Goal: Task Accomplishment & Management: Manage account settings

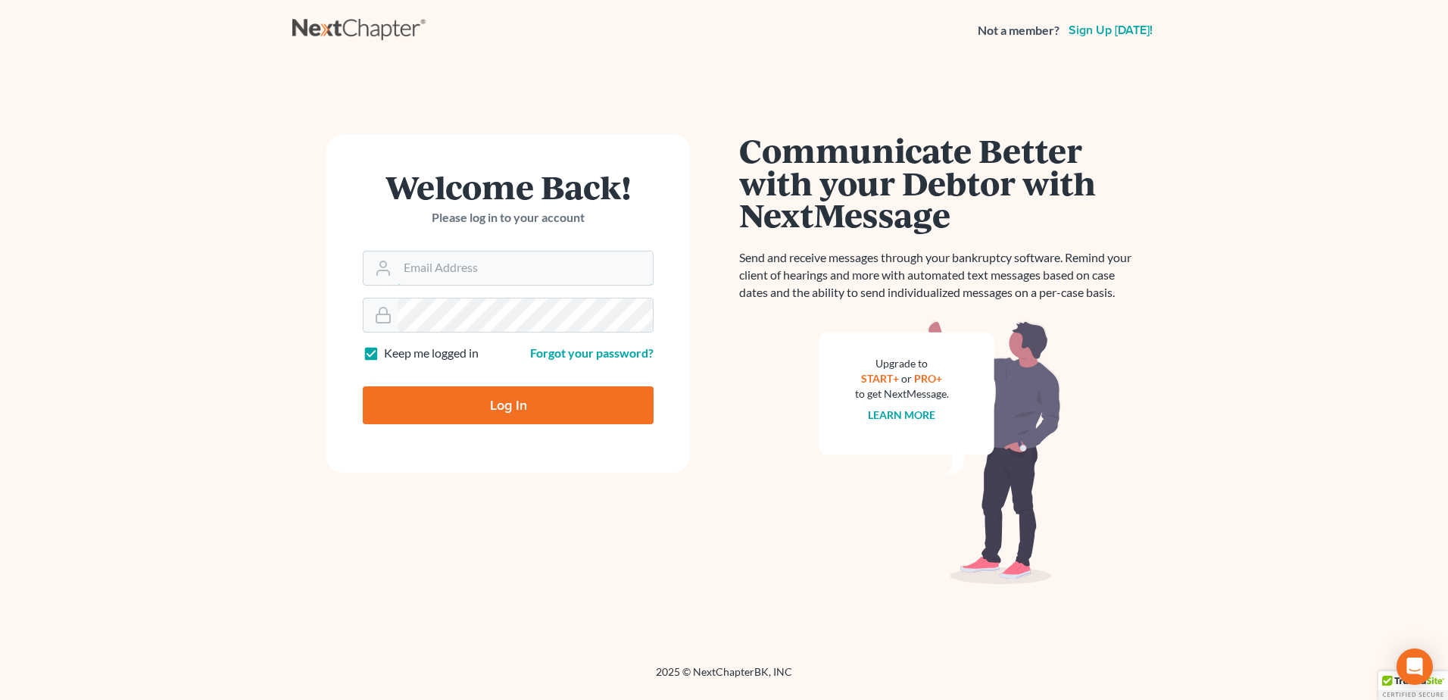
type input "[EMAIL_ADDRESS][DOMAIN_NAME]"
click at [460, 412] on input "Log In" at bounding box center [508, 405] width 291 height 38
type input "Thinking..."
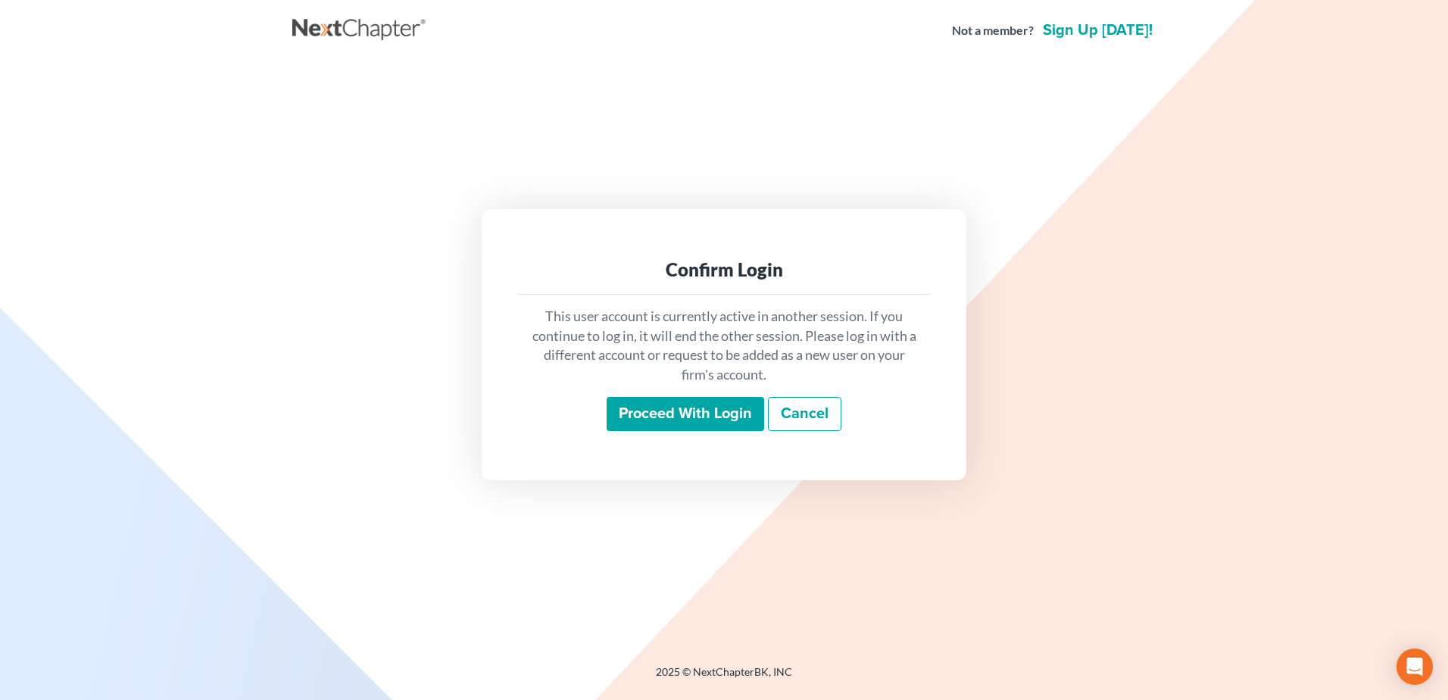
click at [639, 426] on input "Proceed with login" at bounding box center [684, 414] width 157 height 35
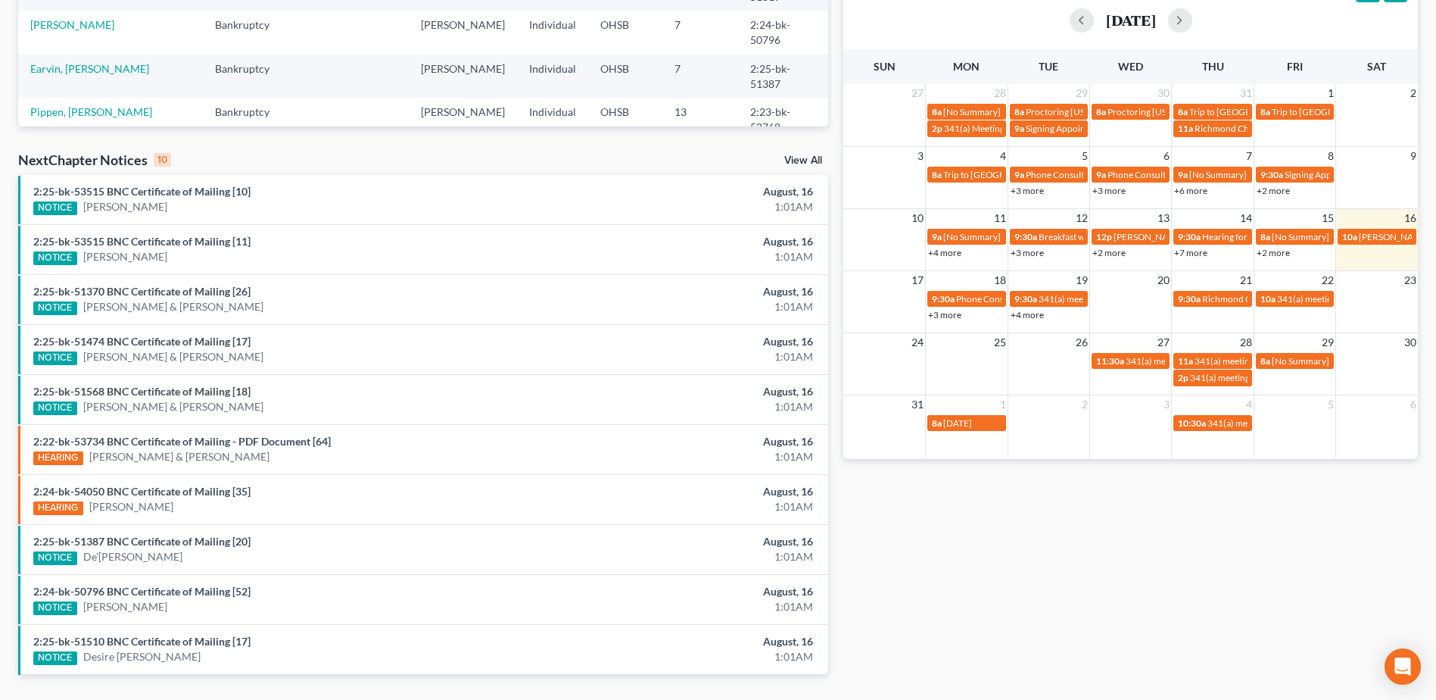
scroll to position [390, 0]
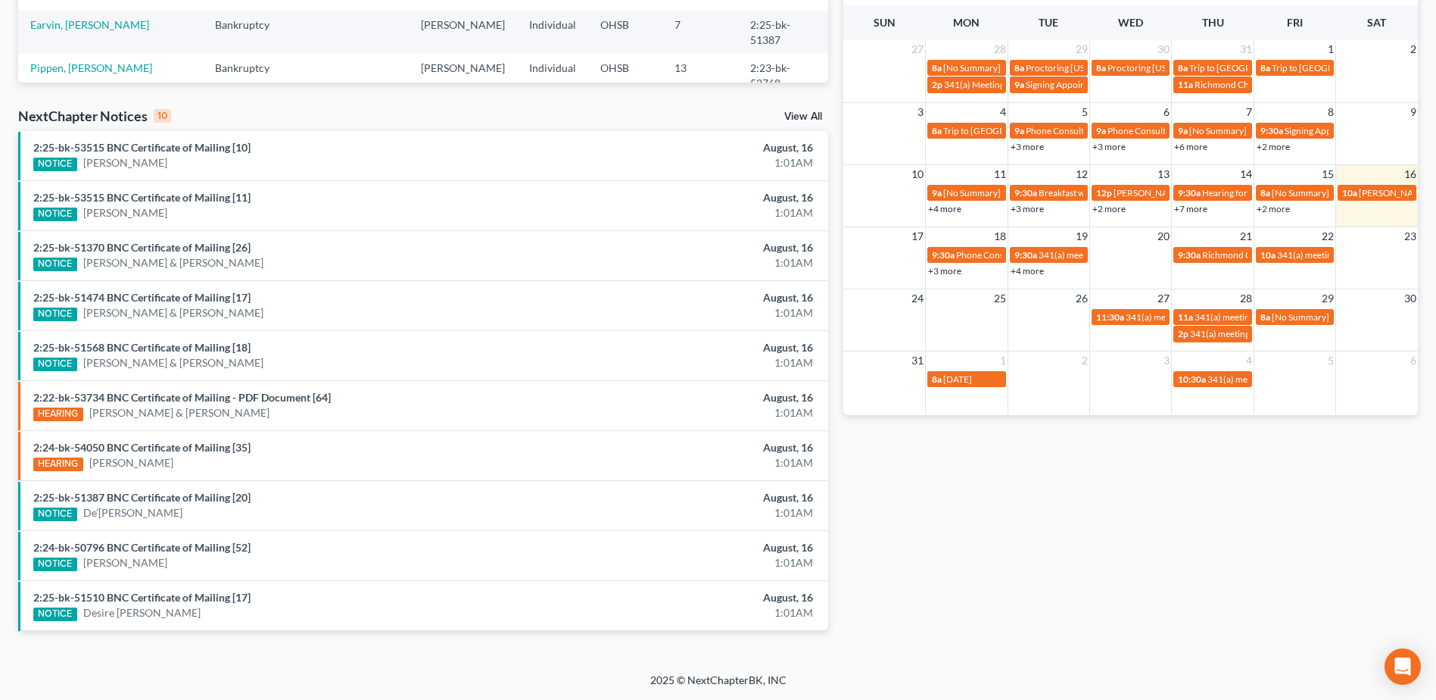
click at [798, 116] on link "View All" at bounding box center [803, 116] width 38 height 11
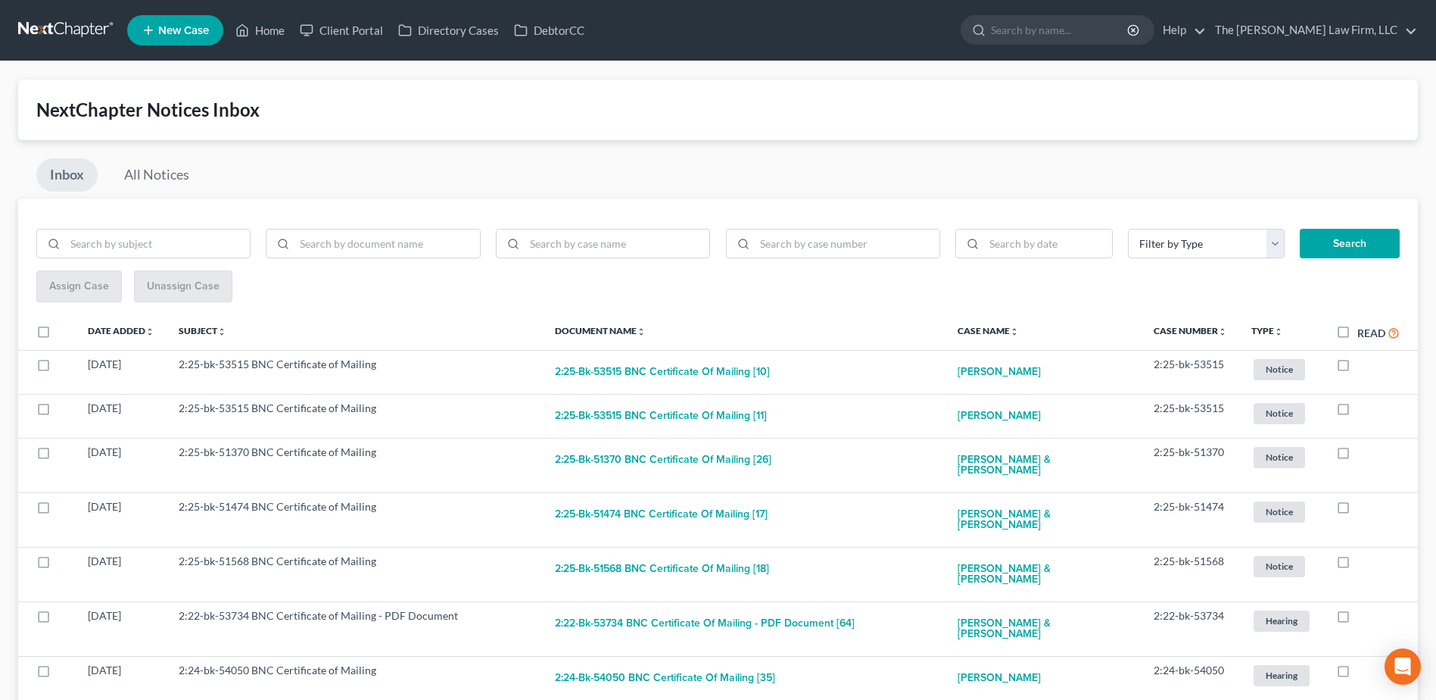
click at [1358, 329] on label "Read" at bounding box center [1379, 332] width 42 height 17
click at [1364, 329] on input "Read" at bounding box center [1369, 329] width 10 height 10
checkbox input "true"
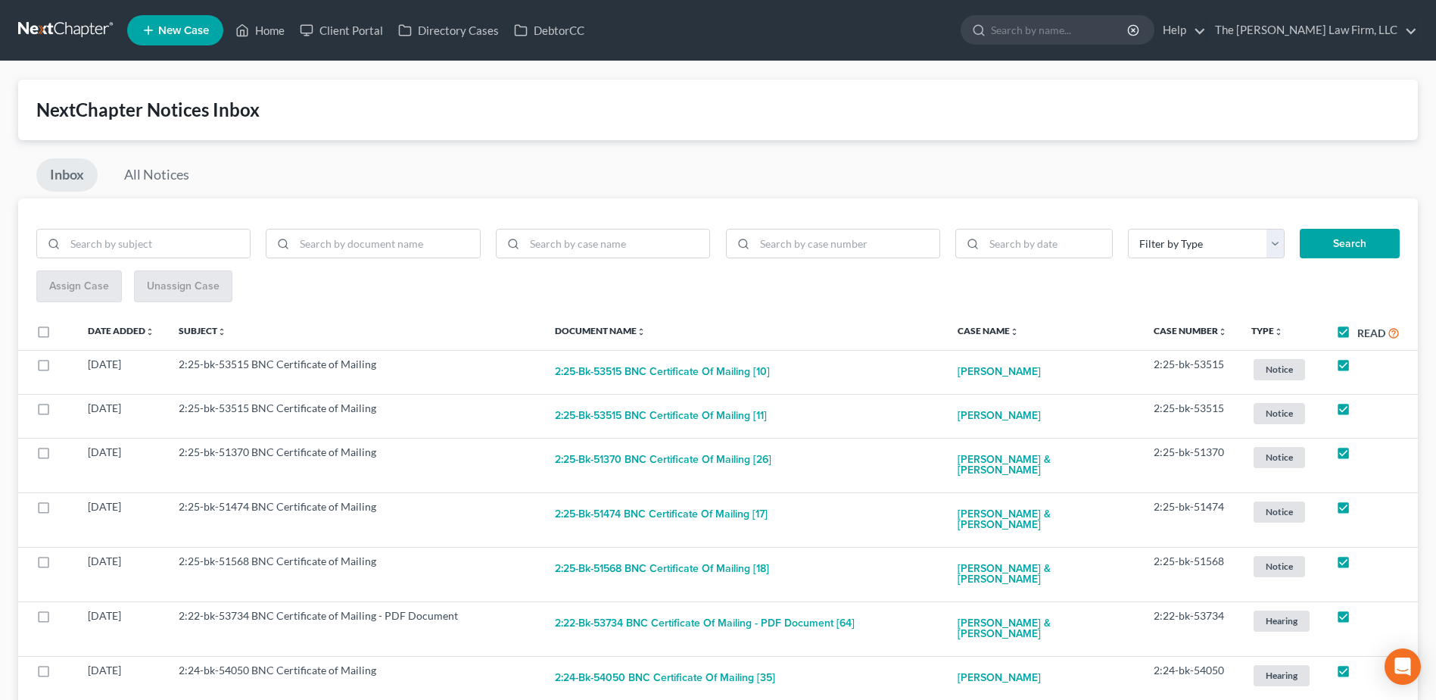
checkbox input "true"
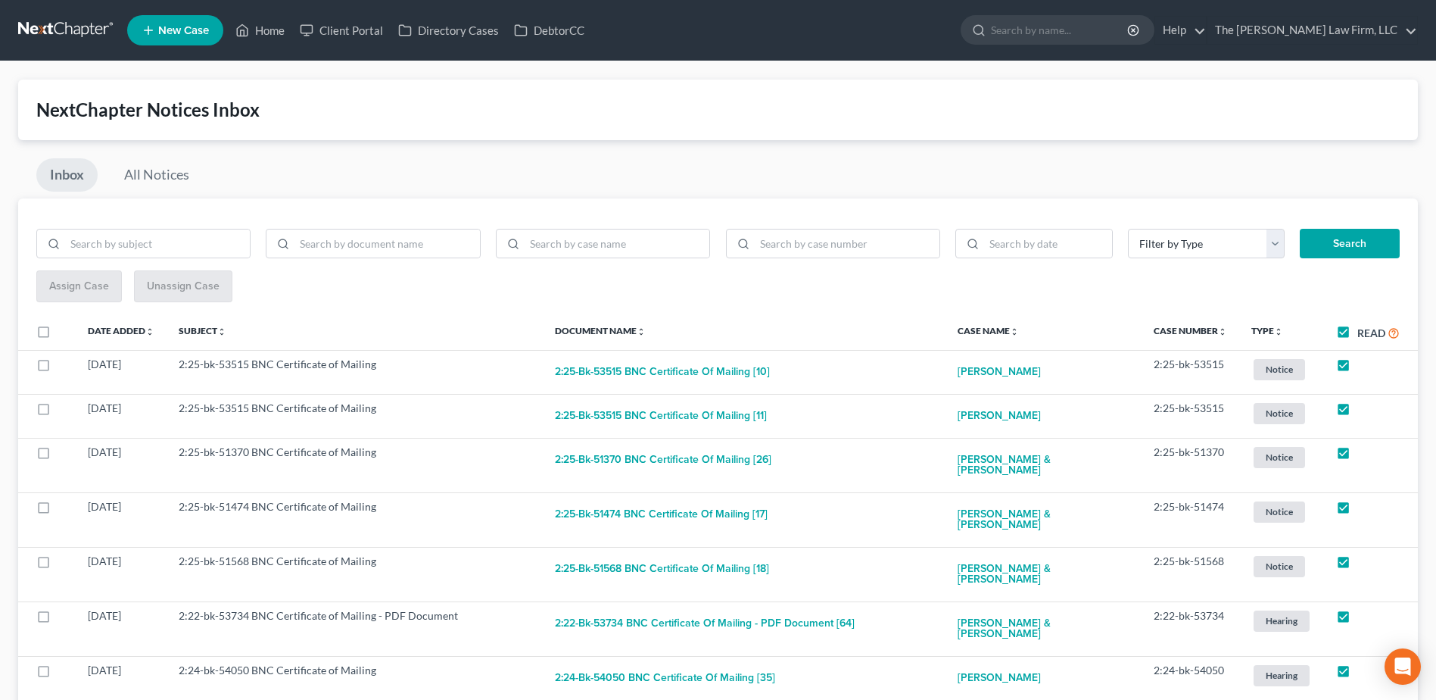
checkbox input "true"
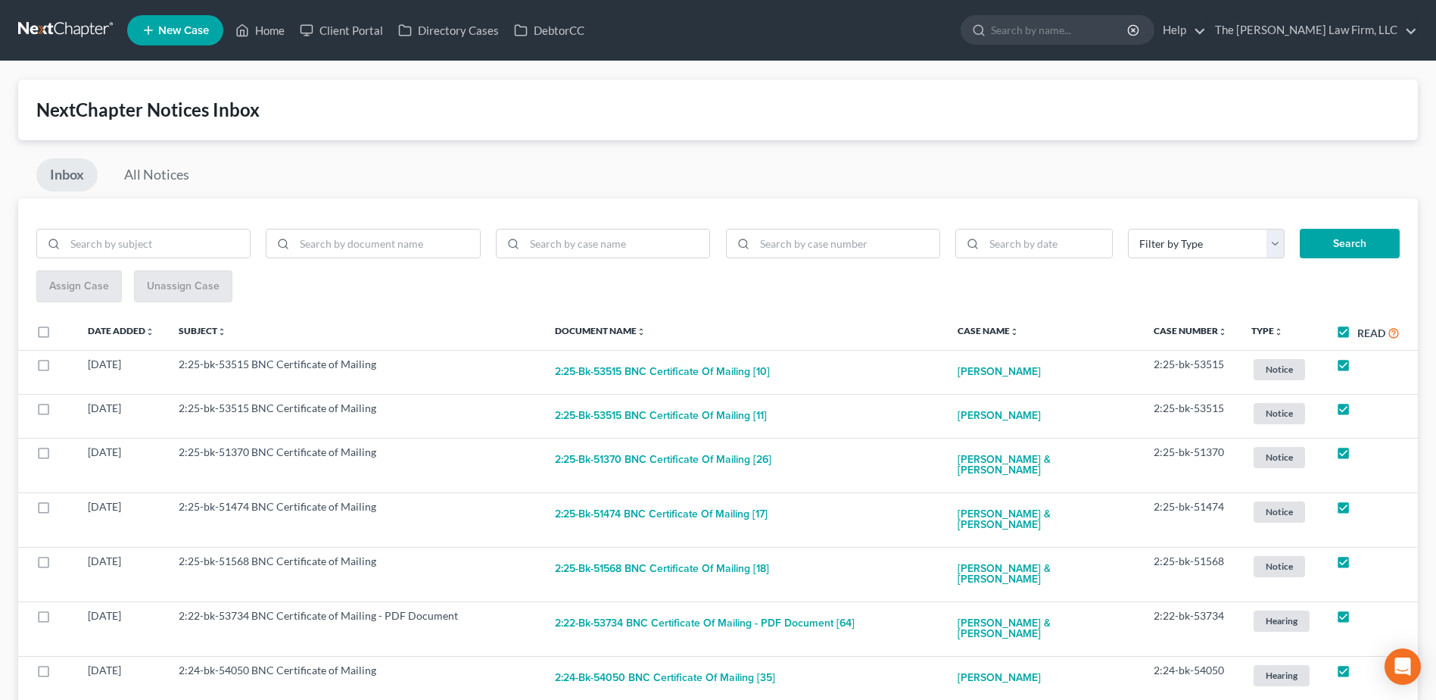
checkbox input "true"
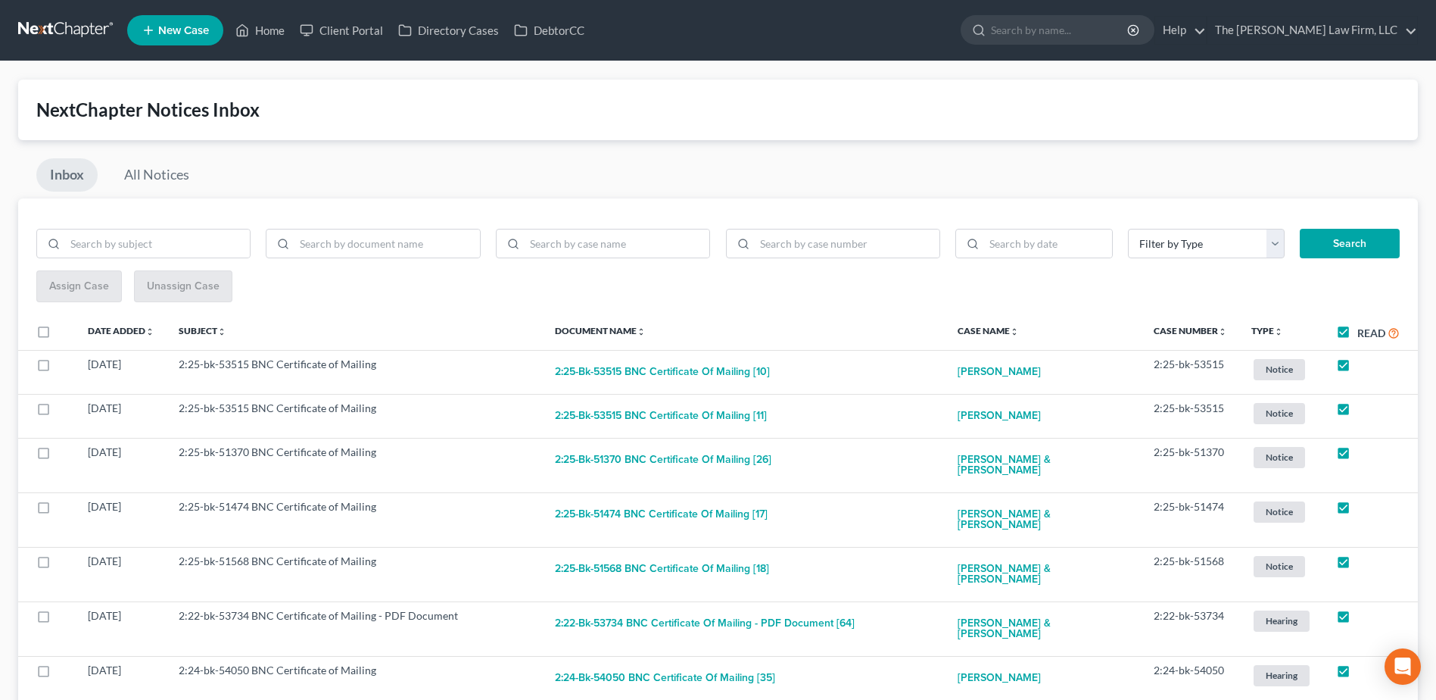
checkbox input "true"
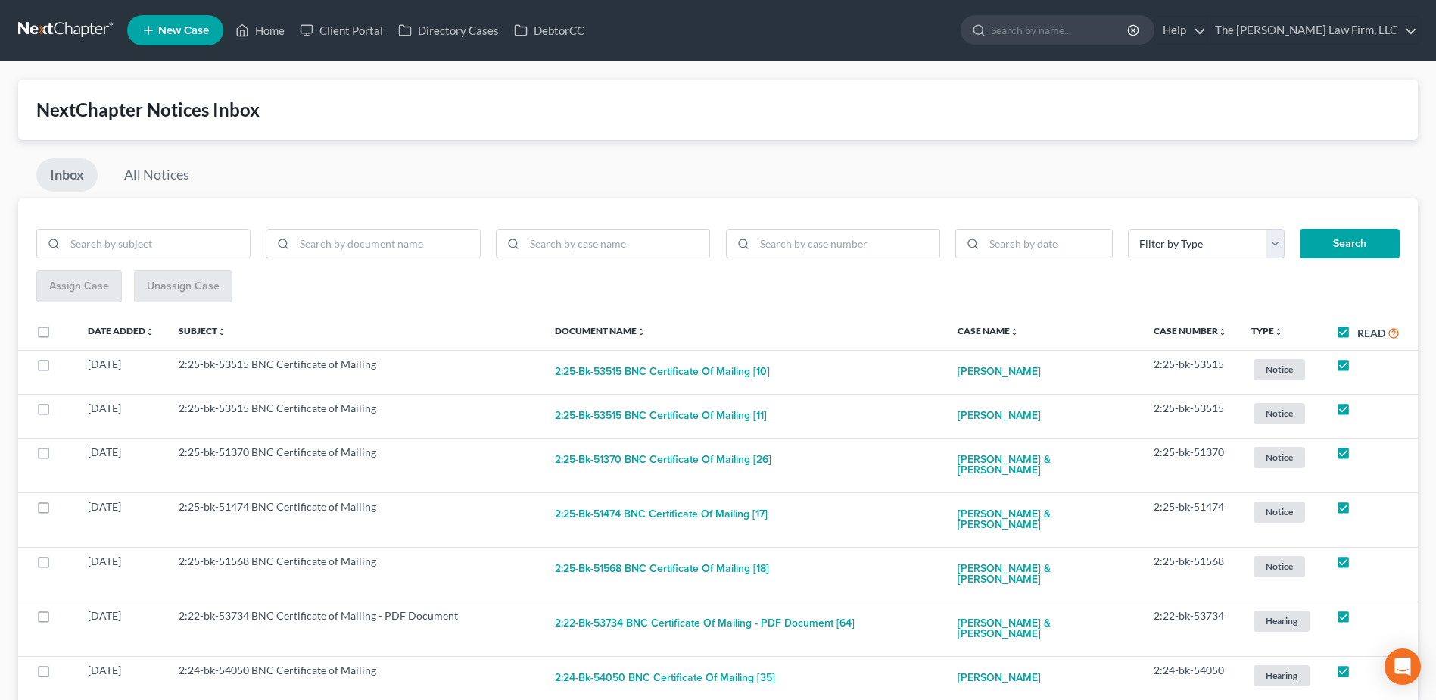
checkbox input "true"
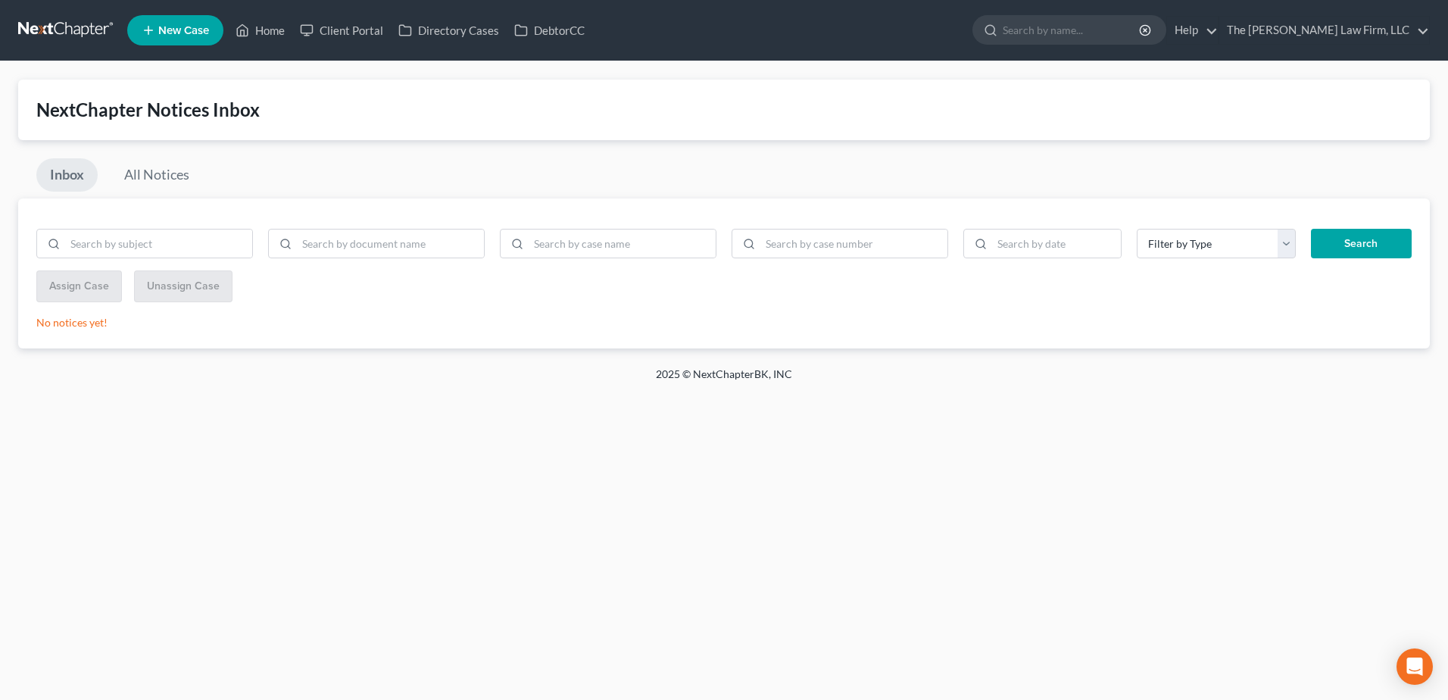
click at [7, 23] on nav "Home New Case Client Portal Directory Cases DebtorCC The Jones Law Firm, LLC mj…" at bounding box center [724, 30] width 1448 height 61
click at [31, 27] on link at bounding box center [66, 30] width 97 height 27
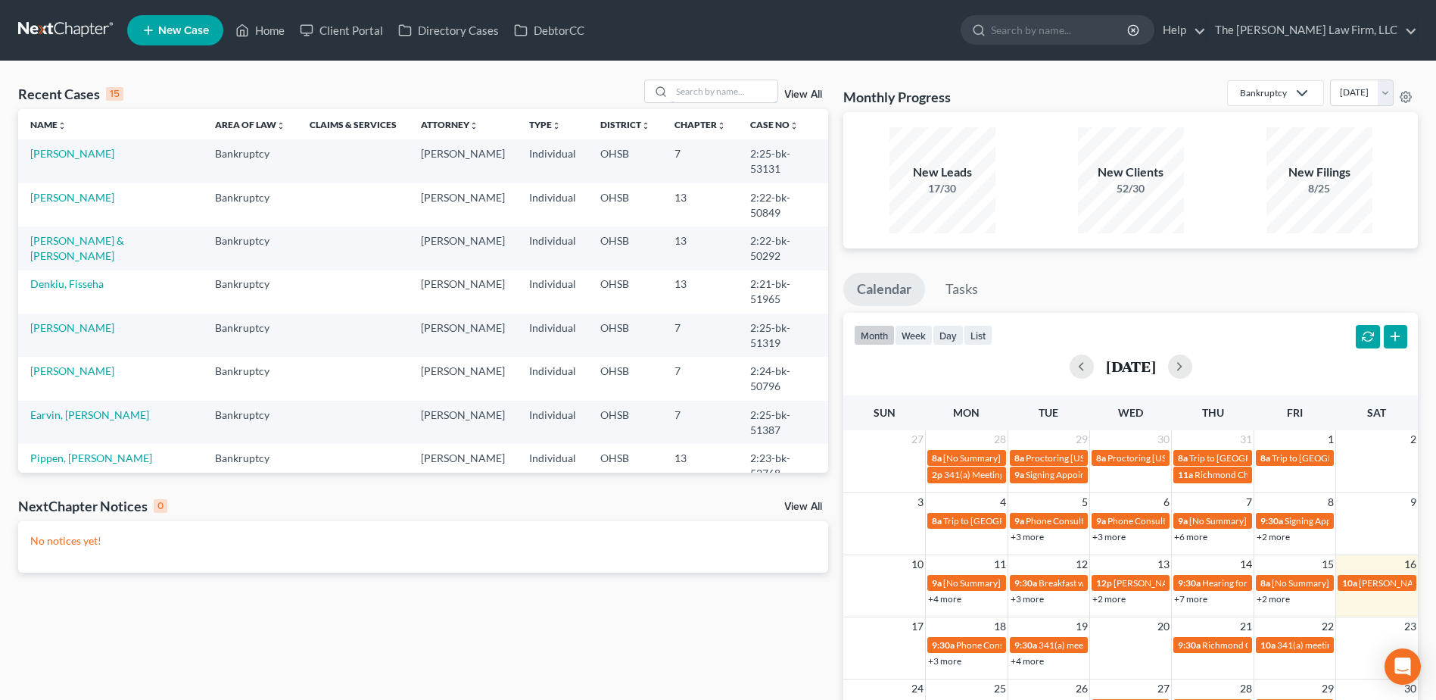
drag, startPoint x: 703, startPoint y: 94, endPoint x: 703, endPoint y: 48, distance: 45.4
click at [703, 94] on input "search" at bounding box center [725, 91] width 106 height 22
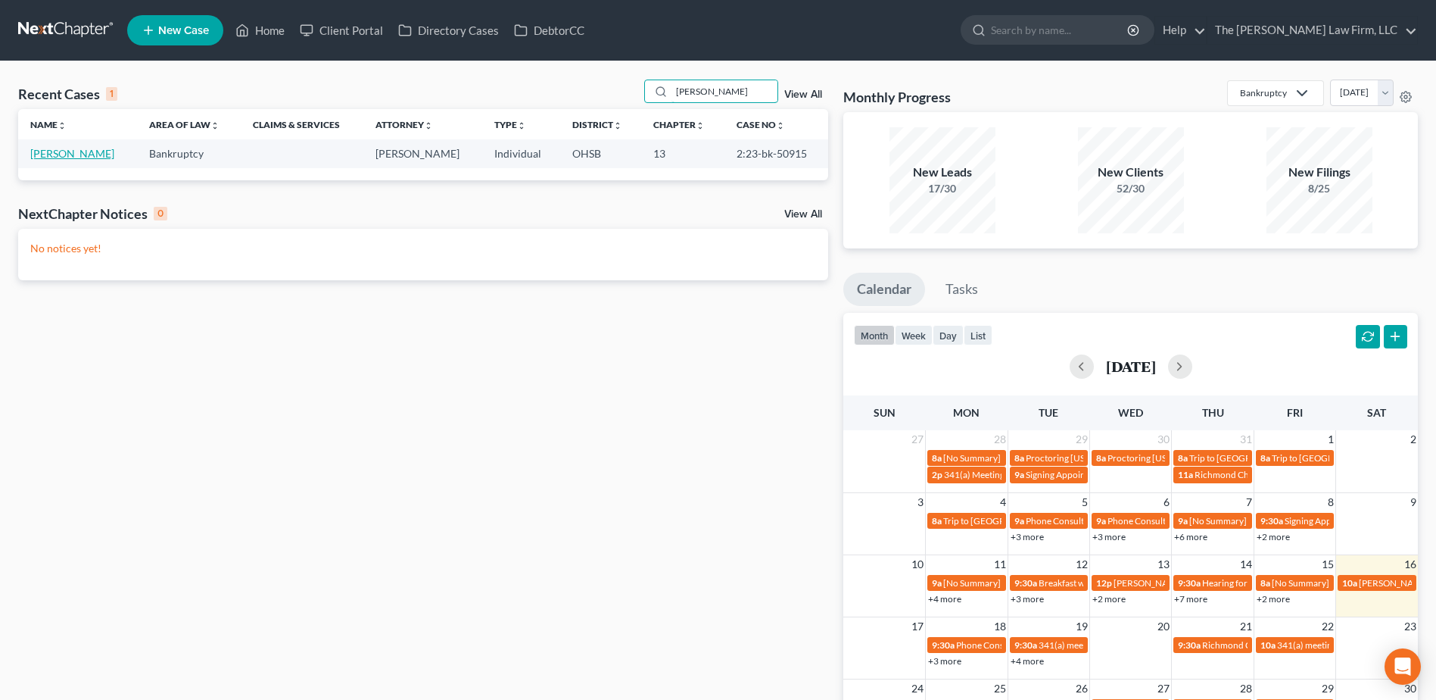
type input "exline"
click at [56, 154] on link "[PERSON_NAME]" at bounding box center [72, 153] width 84 height 13
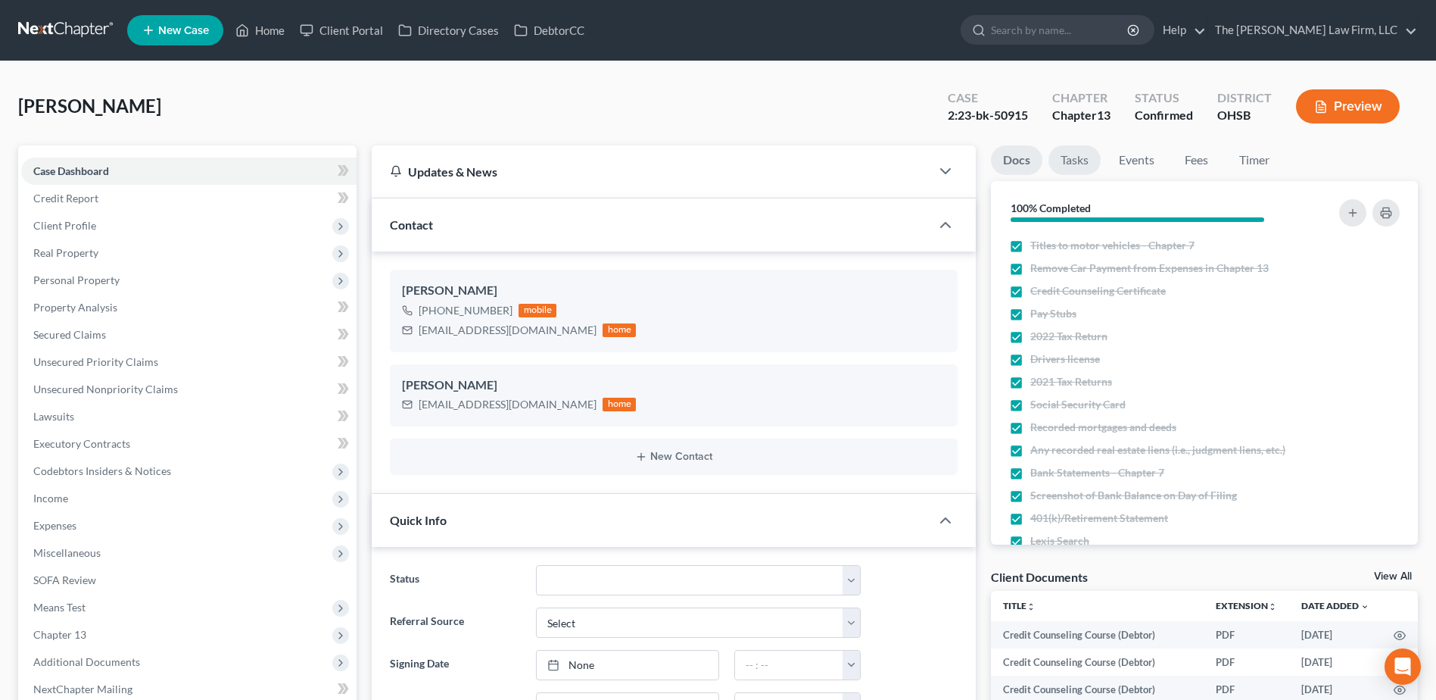
scroll to position [7248, 0]
click at [1079, 164] on link "Tasks" at bounding box center [1075, 160] width 52 height 30
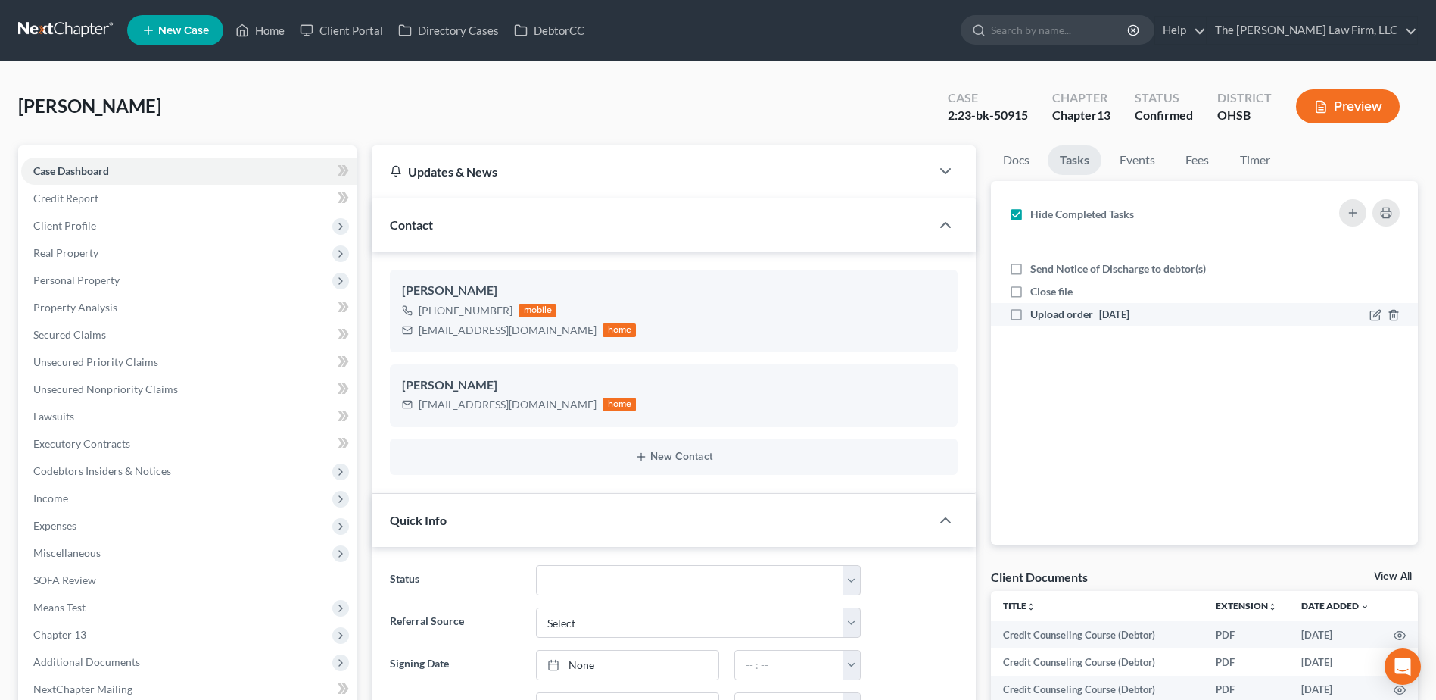
click at [1030, 311] on label "Upload order 10/07/2024" at bounding box center [1082, 314] width 105 height 15
click at [1037, 311] on input "Upload order 10/07/2024" at bounding box center [1042, 312] width 10 height 10
checkbox input "true"
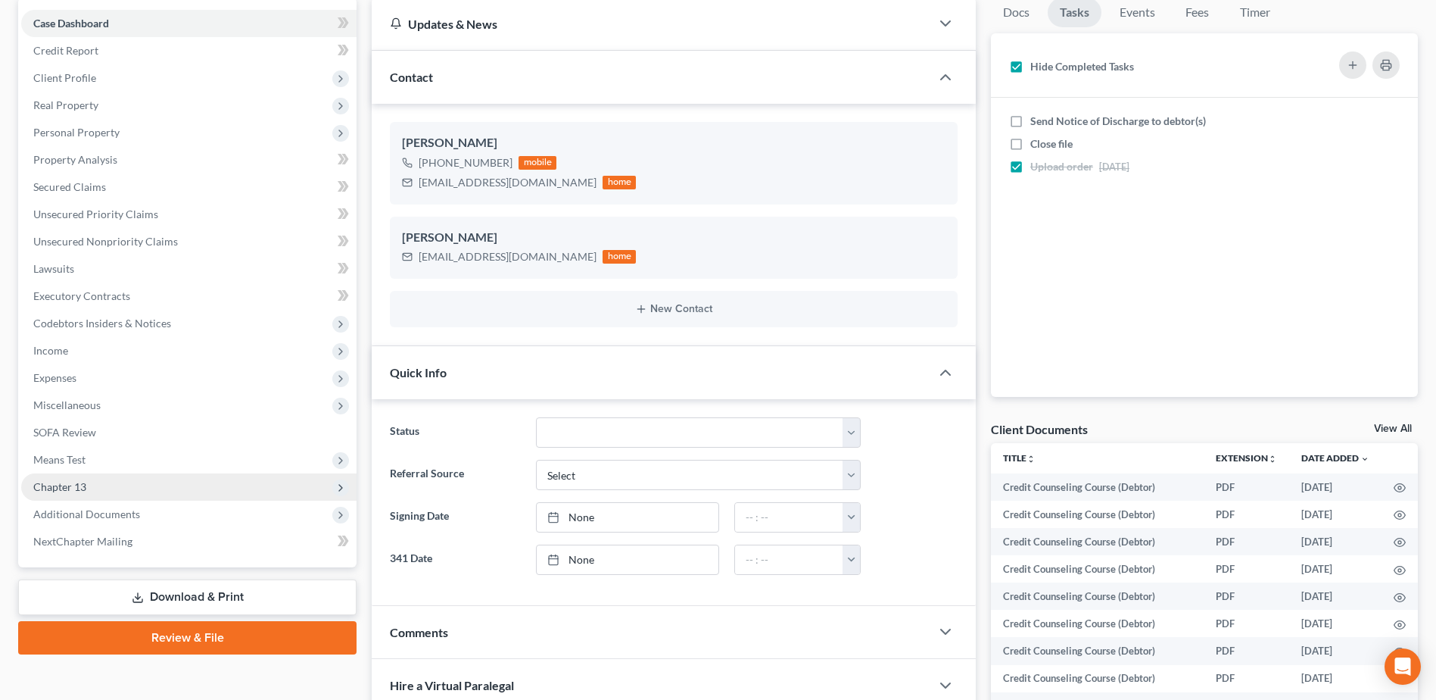
scroll to position [151, 0]
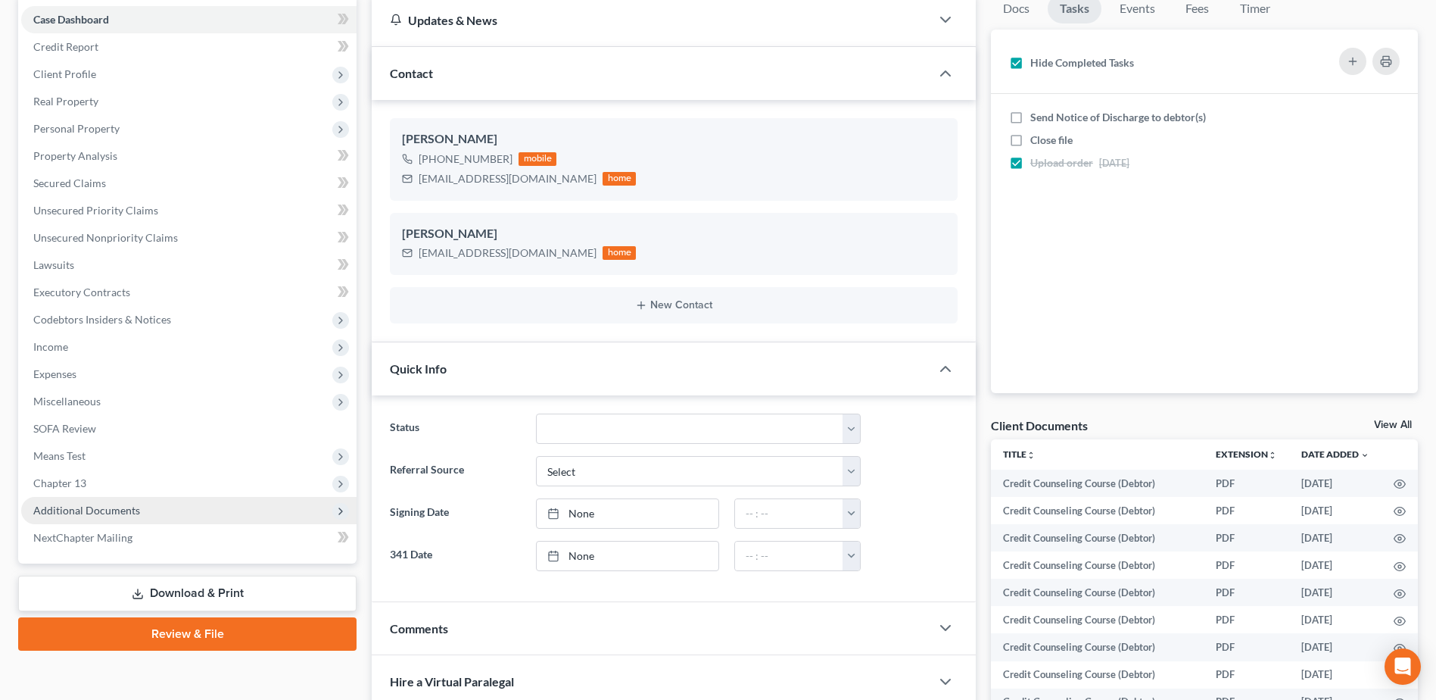
click at [120, 504] on span "Additional Documents" at bounding box center [86, 510] width 107 height 13
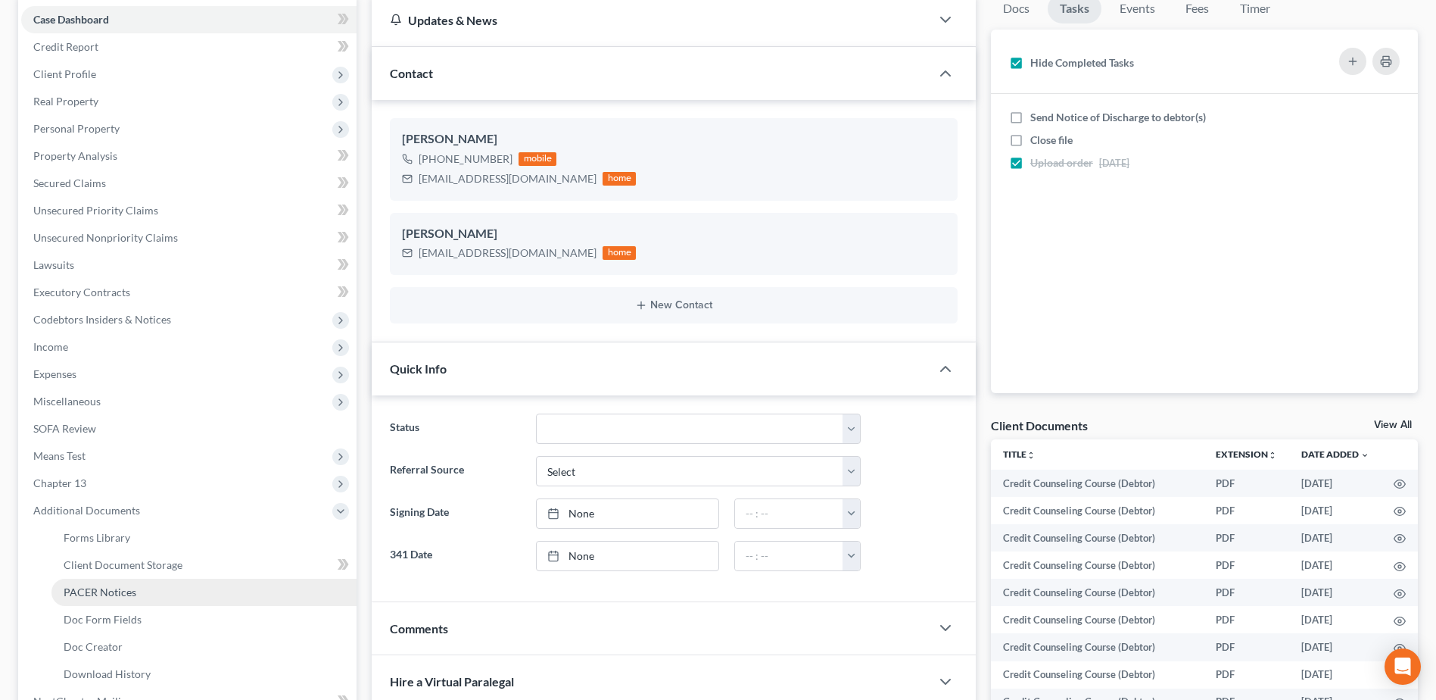
click at [110, 588] on span "PACER Notices" at bounding box center [100, 591] width 73 height 13
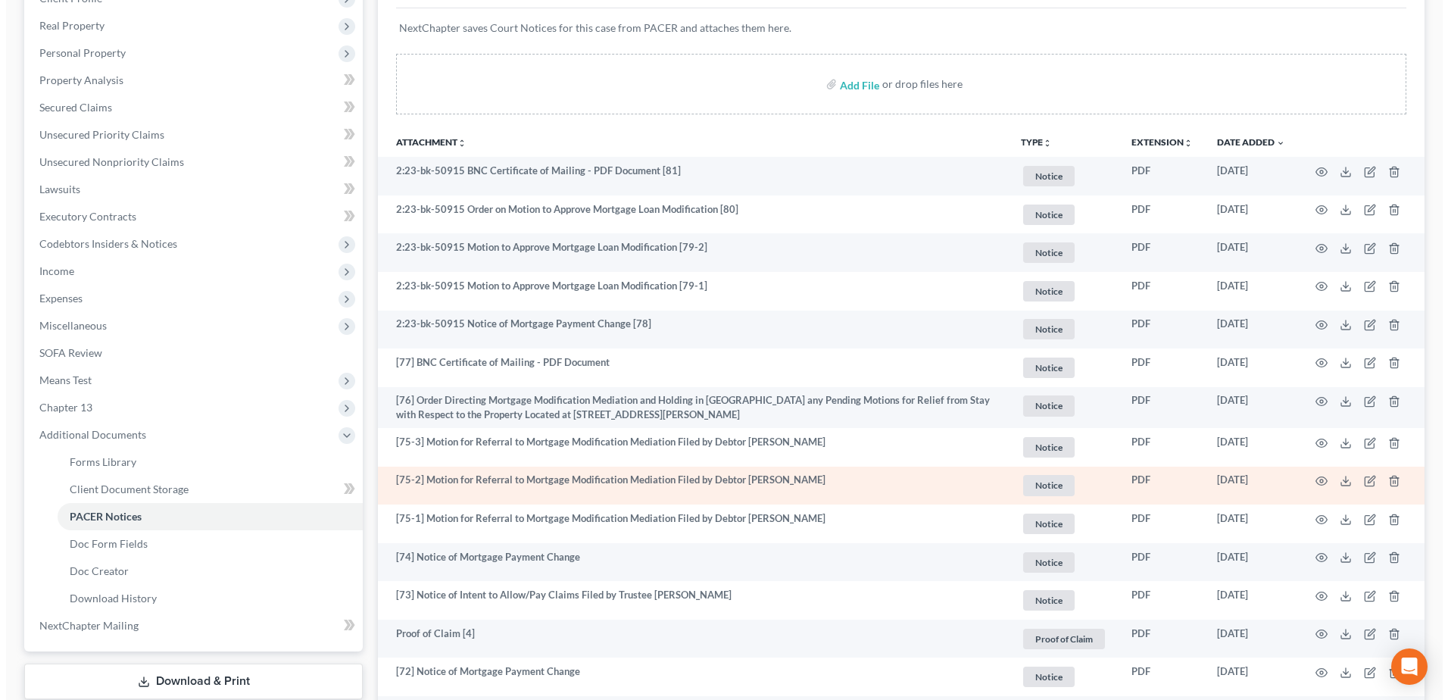
scroll to position [303, 0]
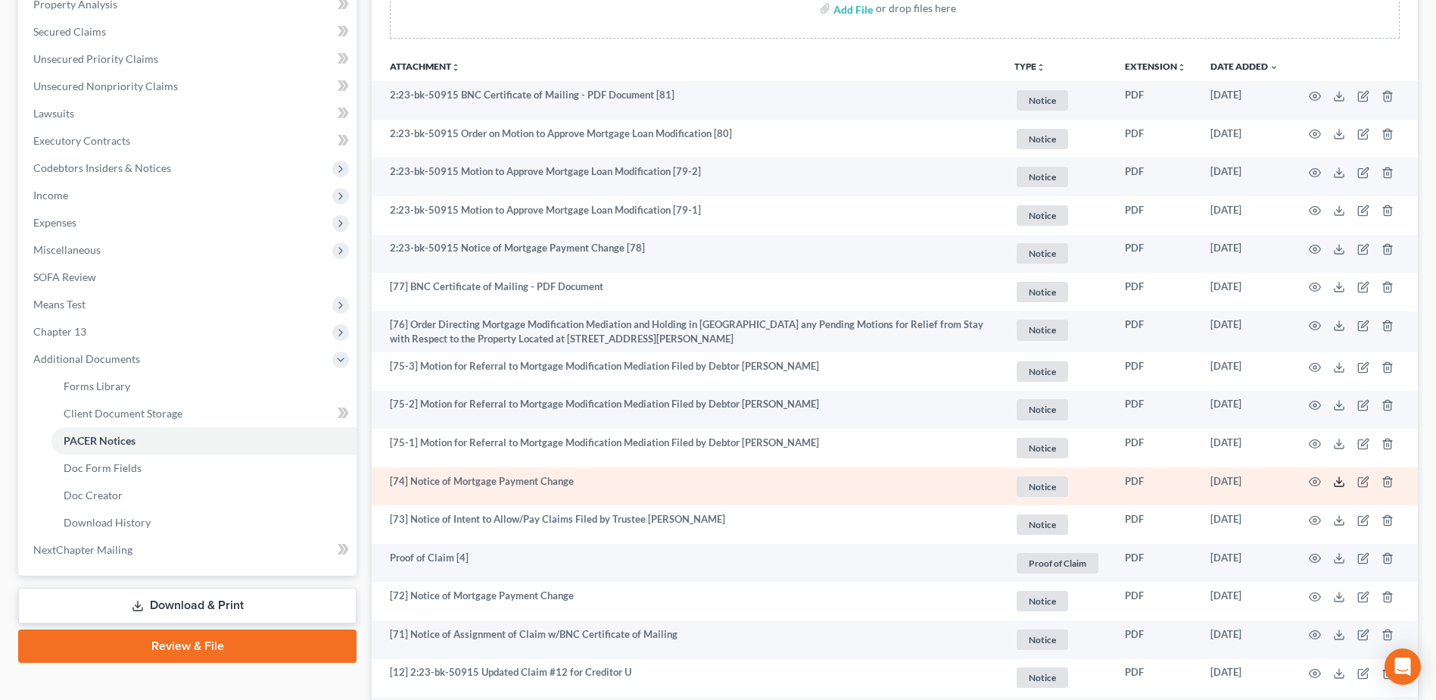
click at [1338, 480] on icon at bounding box center [1339, 481] width 12 height 12
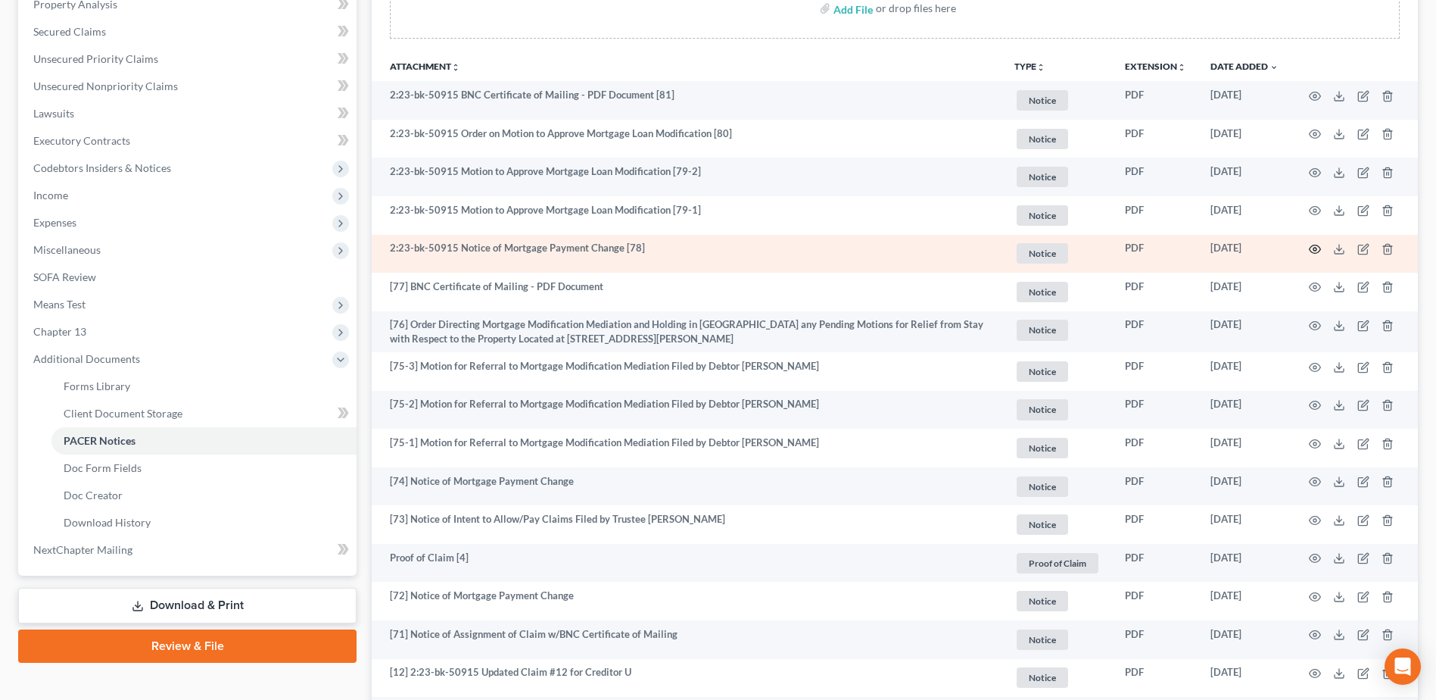
click at [1319, 251] on icon "button" at bounding box center [1315, 249] width 12 height 12
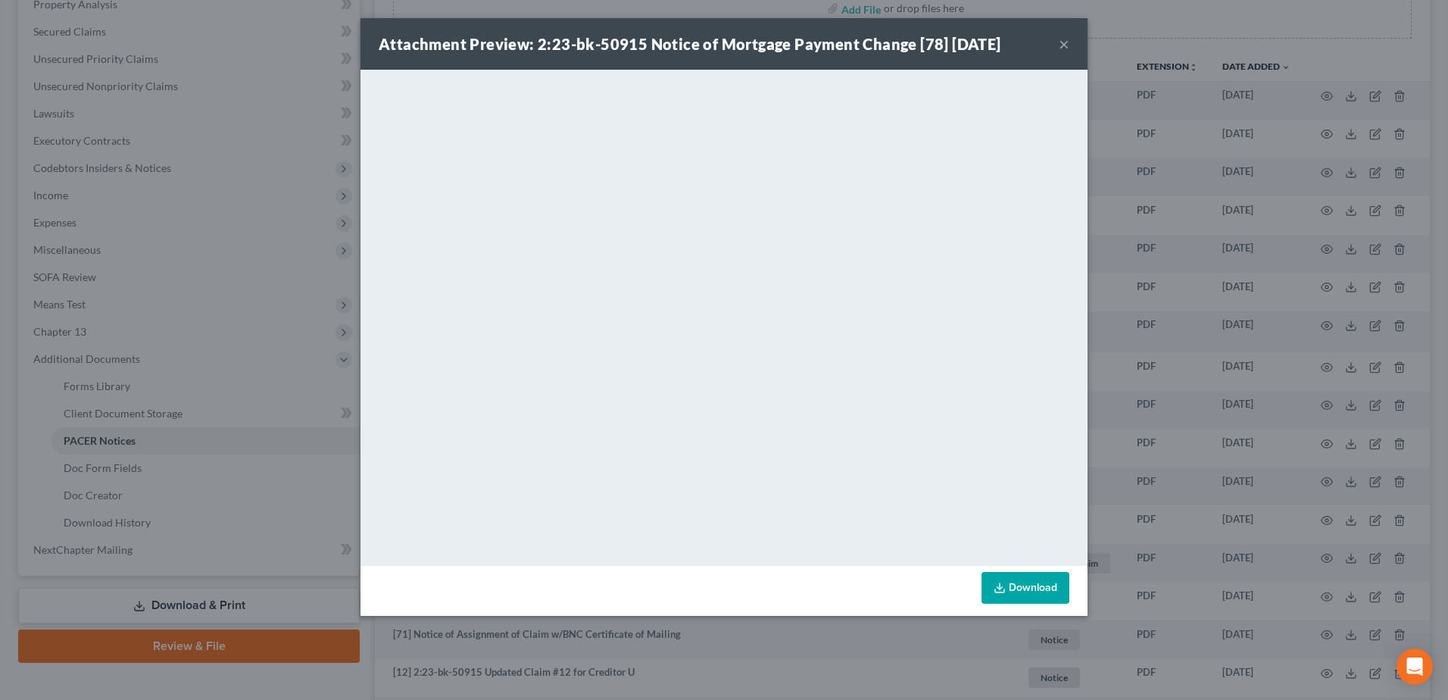
click at [1065, 43] on button "×" at bounding box center [1064, 44] width 11 height 18
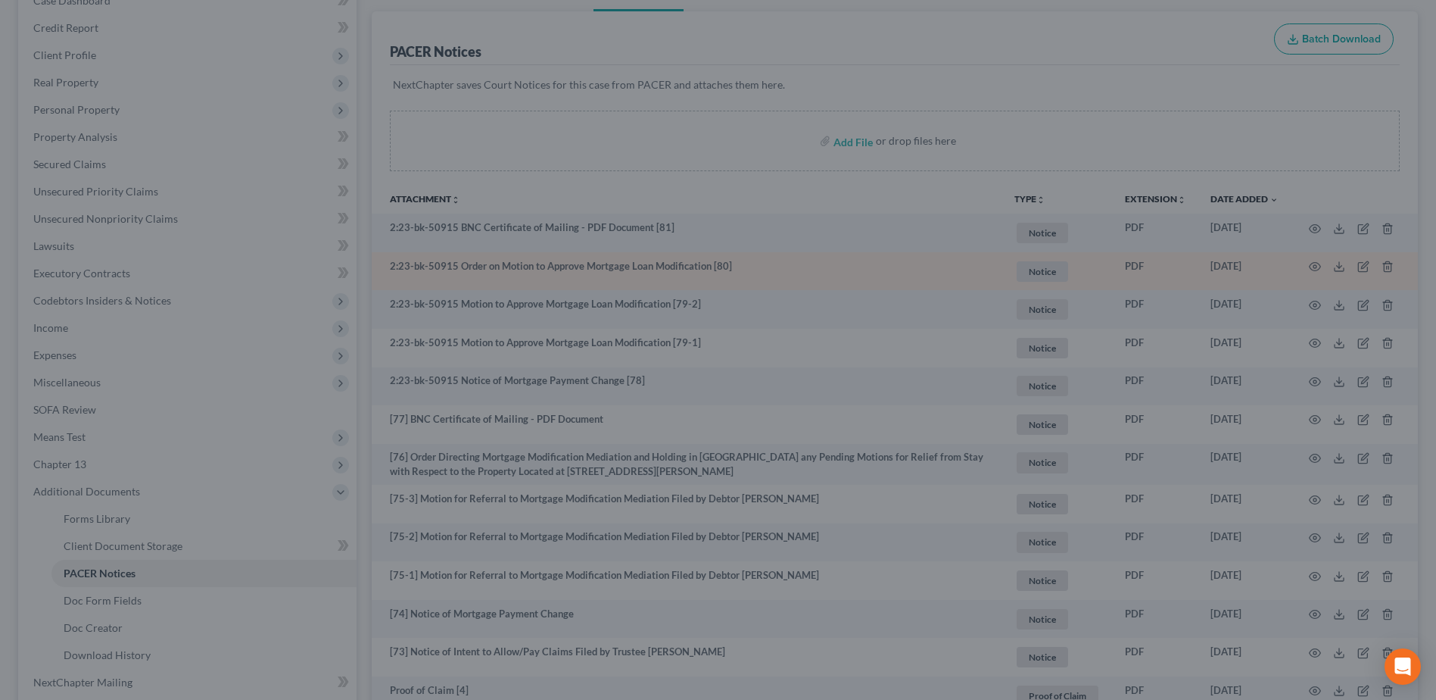
scroll to position [0, 0]
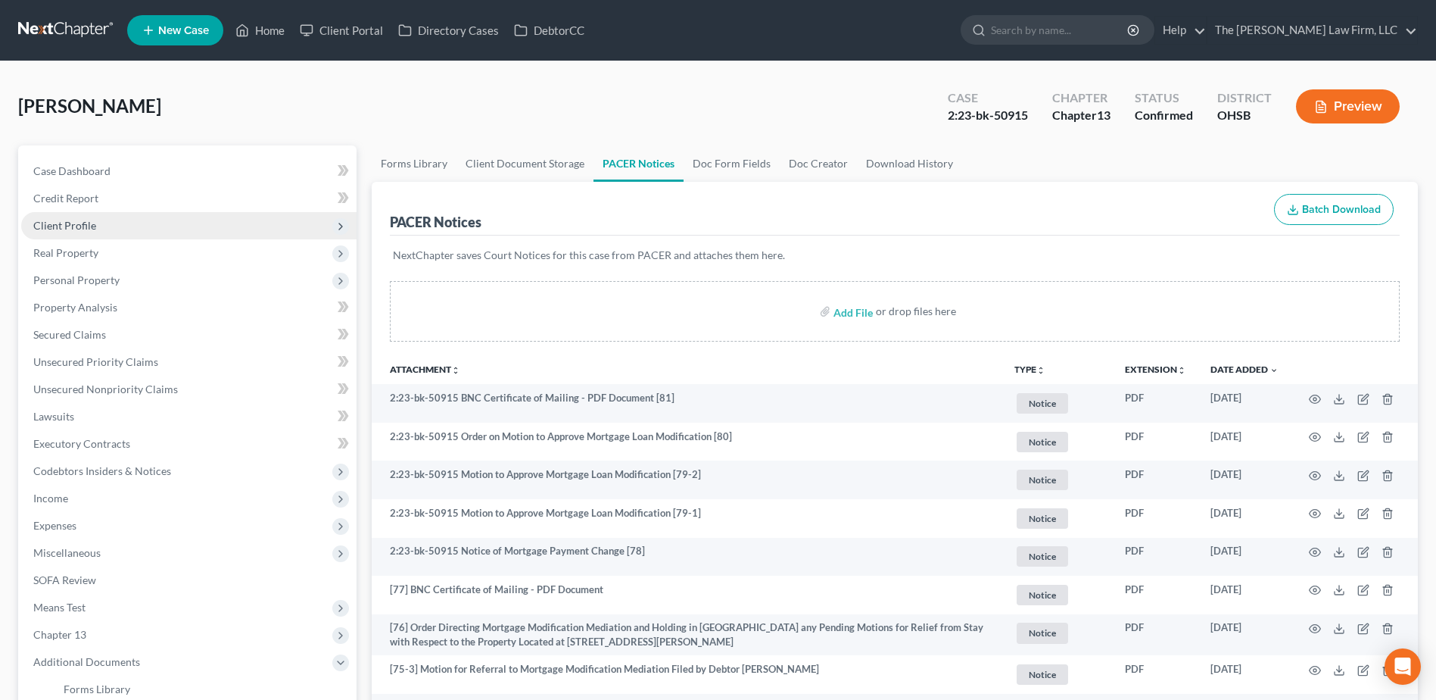
click at [95, 231] on span "Client Profile" at bounding box center [188, 225] width 335 height 27
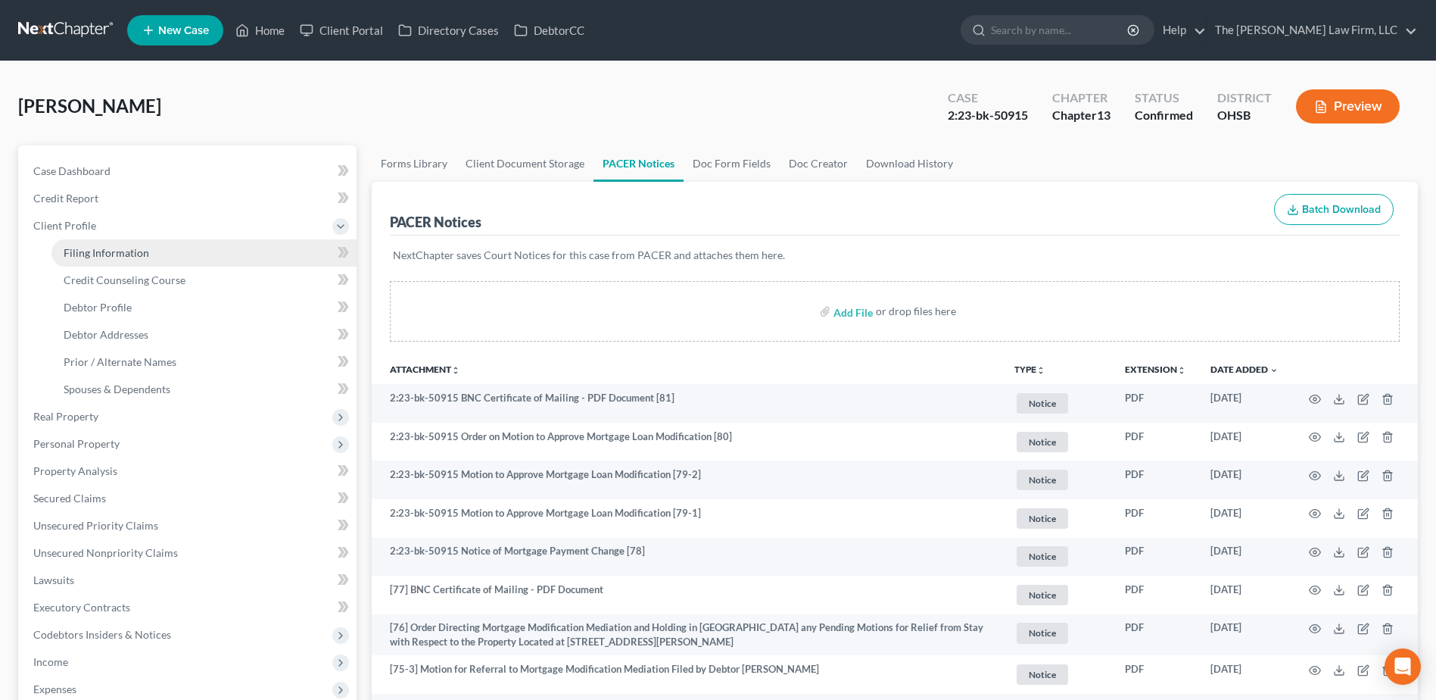
click at [87, 259] on link "Filing Information" at bounding box center [203, 252] width 305 height 27
select select "1"
select select "0"
select select "3"
select select "36"
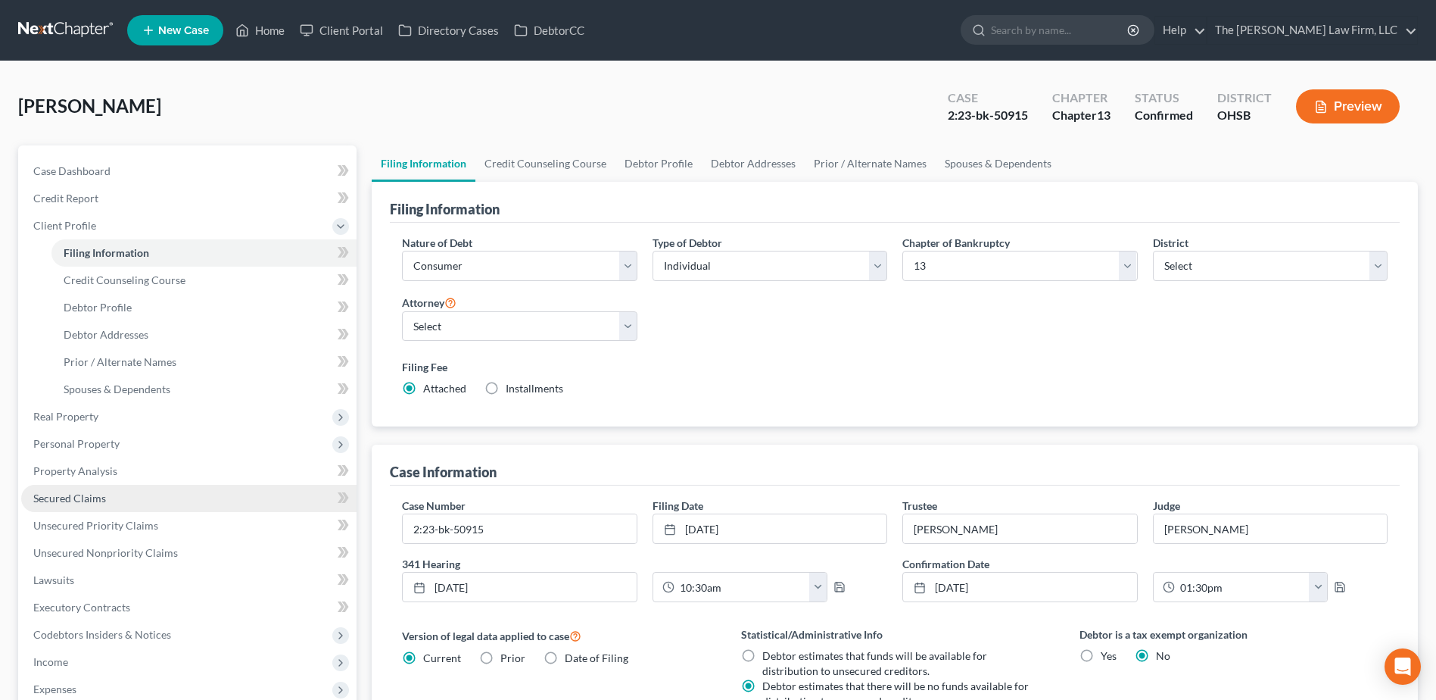
click at [72, 497] on span "Secured Claims" at bounding box center [69, 497] width 73 height 13
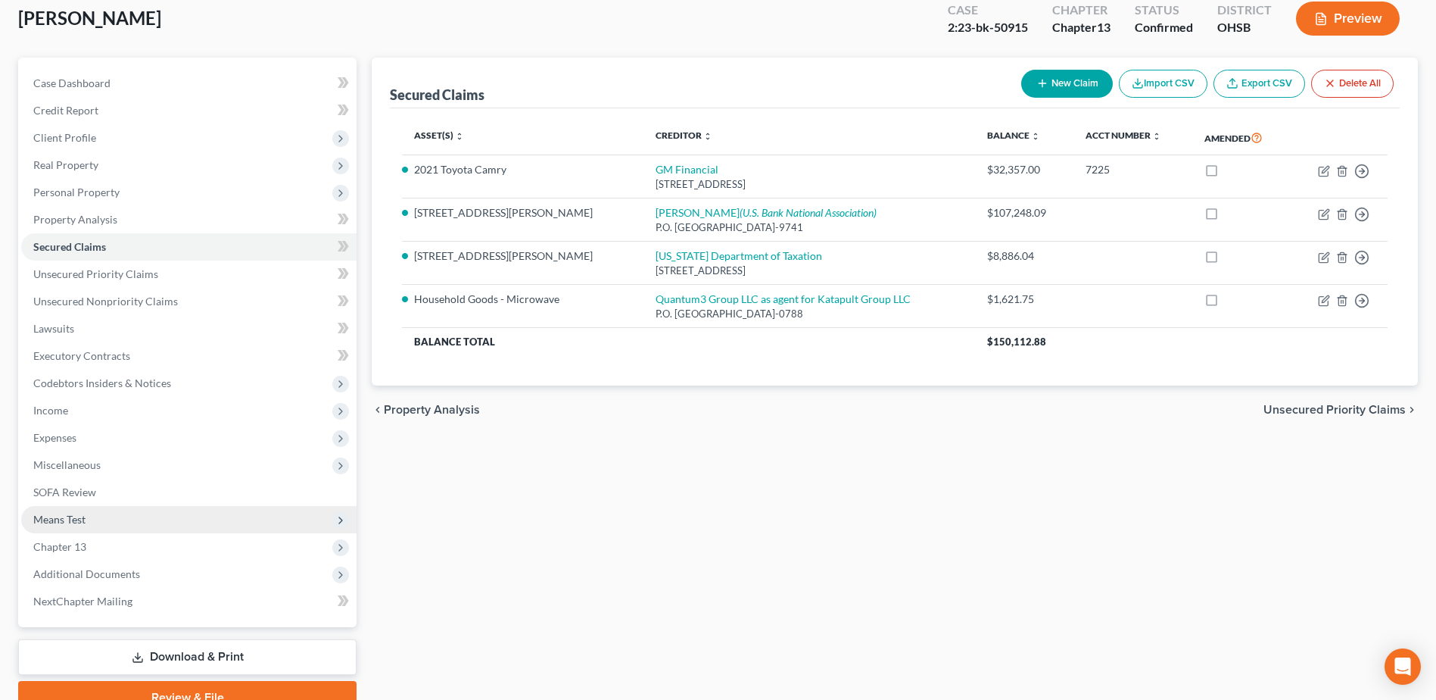
scroll to position [160, 0]
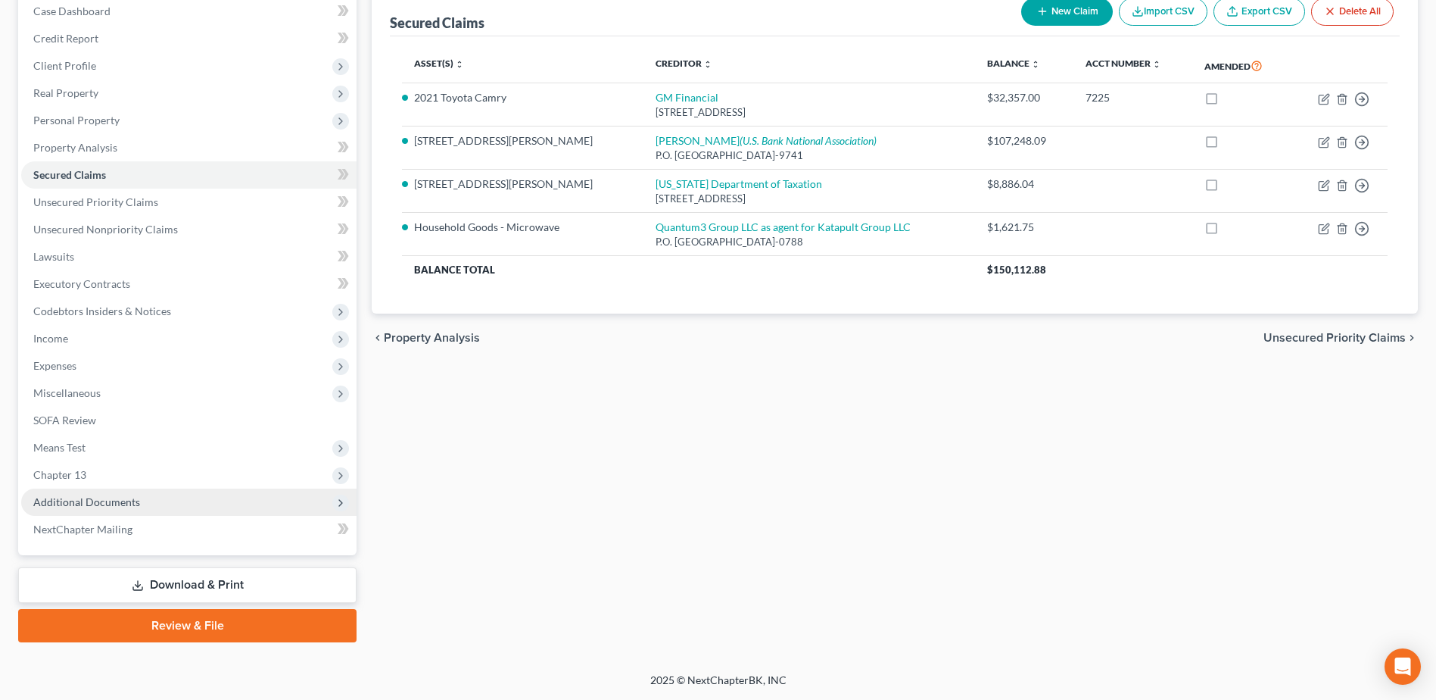
click at [103, 500] on span "Additional Documents" at bounding box center [86, 501] width 107 height 13
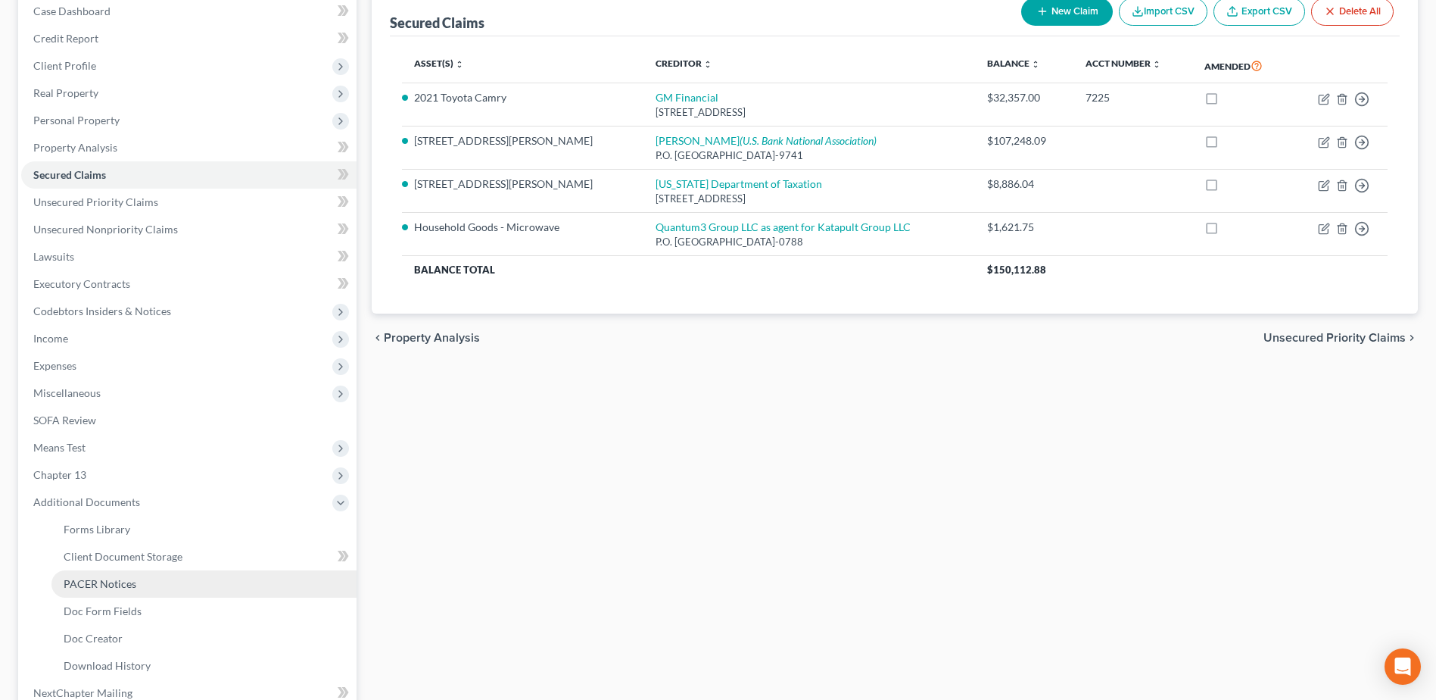
click at [104, 577] on span "PACER Notices" at bounding box center [100, 583] width 73 height 13
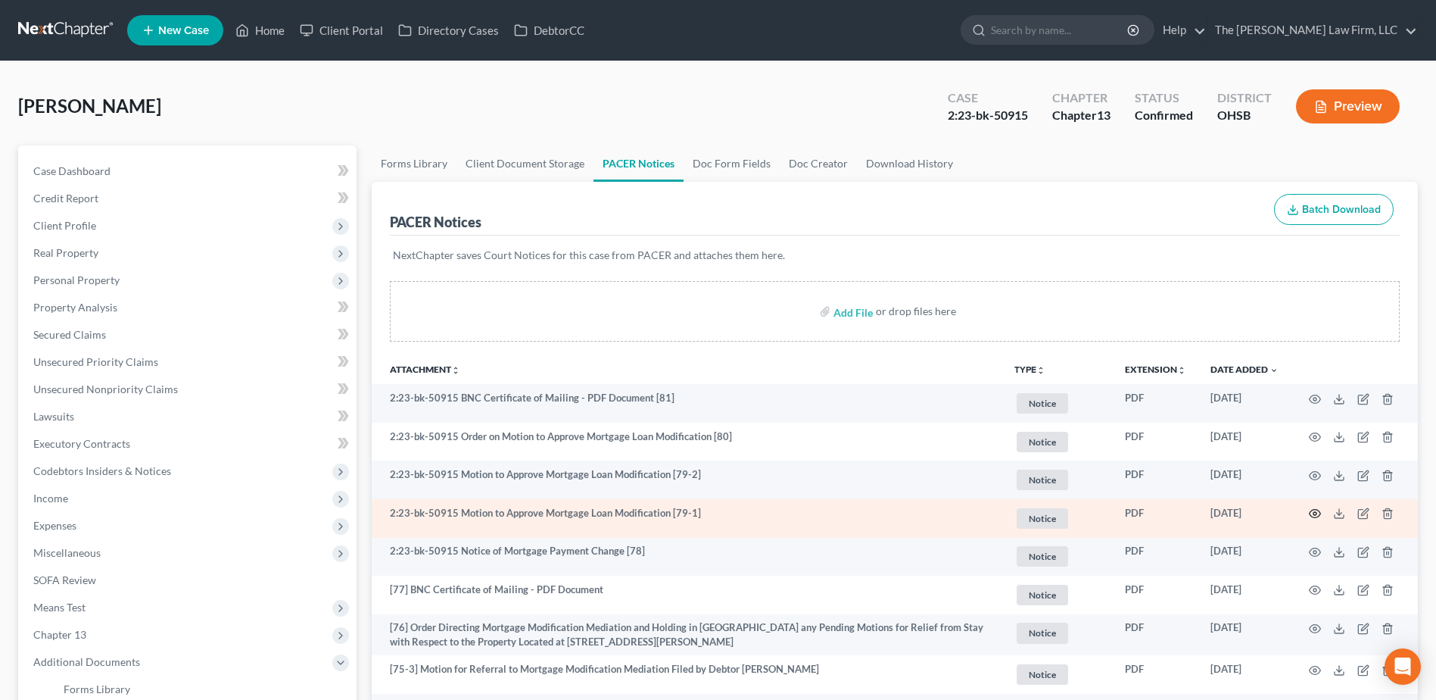
click at [1312, 510] on icon "button" at bounding box center [1315, 513] width 12 height 12
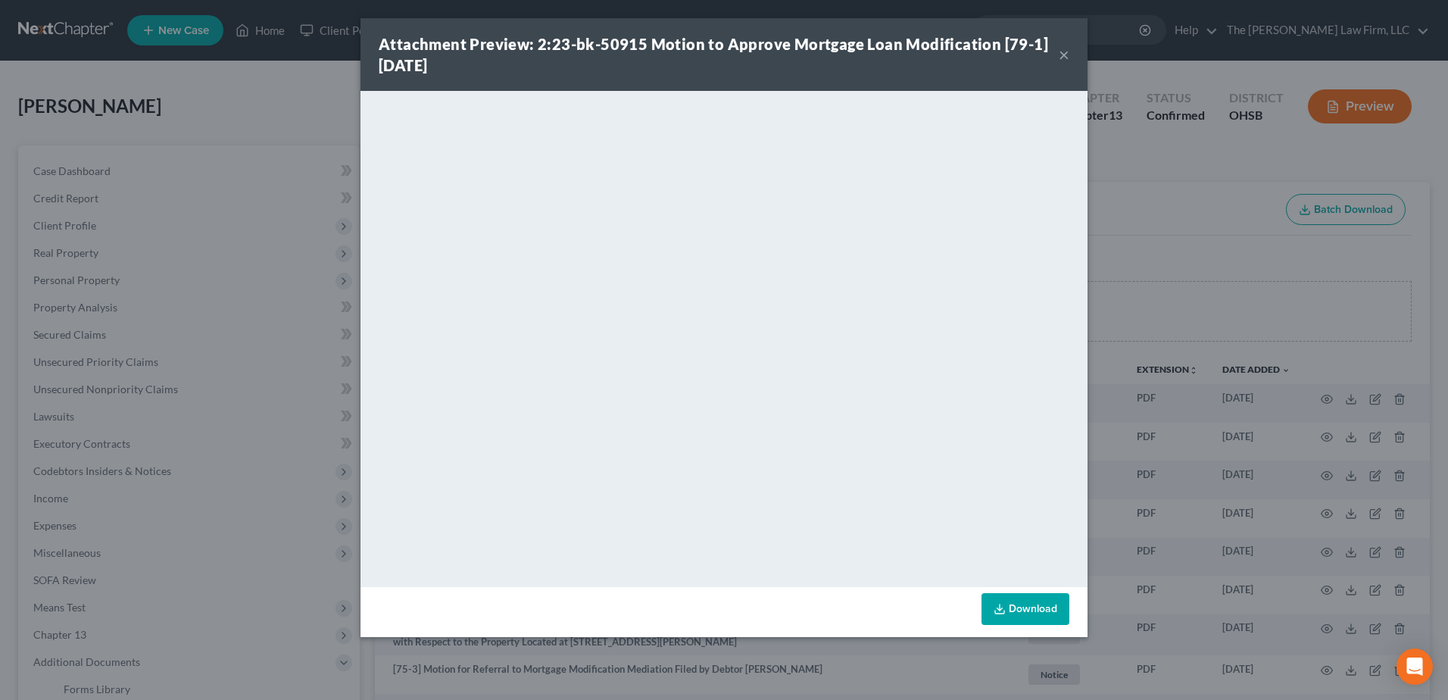
click at [1062, 50] on button "×" at bounding box center [1064, 54] width 11 height 18
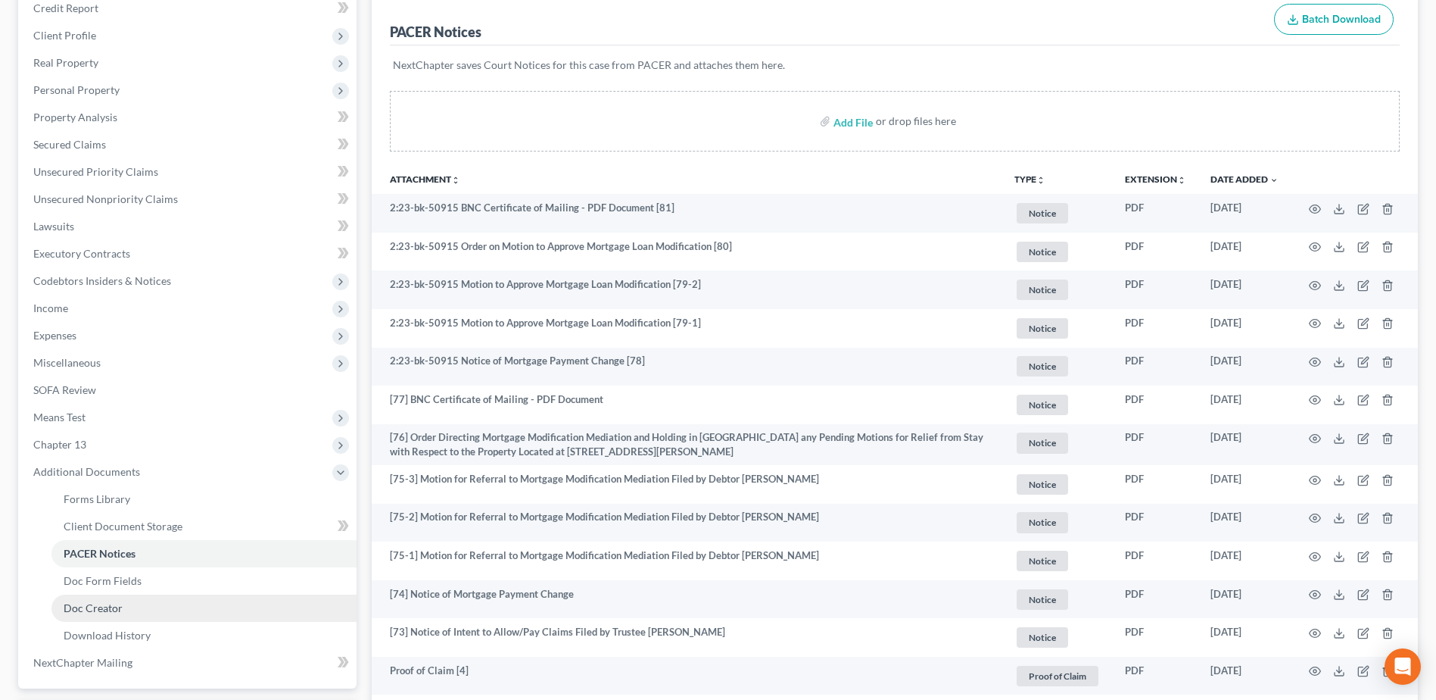
scroll to position [303, 0]
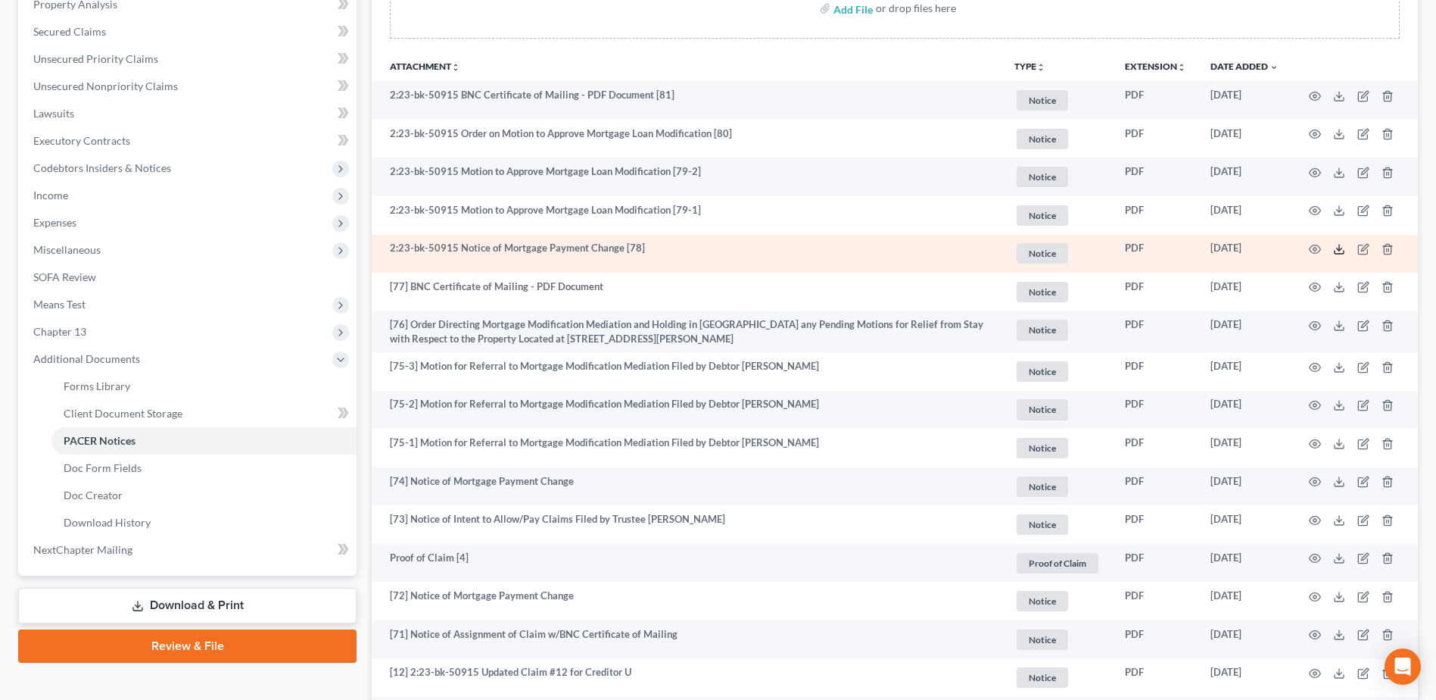
click at [1338, 248] on polyline at bounding box center [1339, 249] width 5 height 2
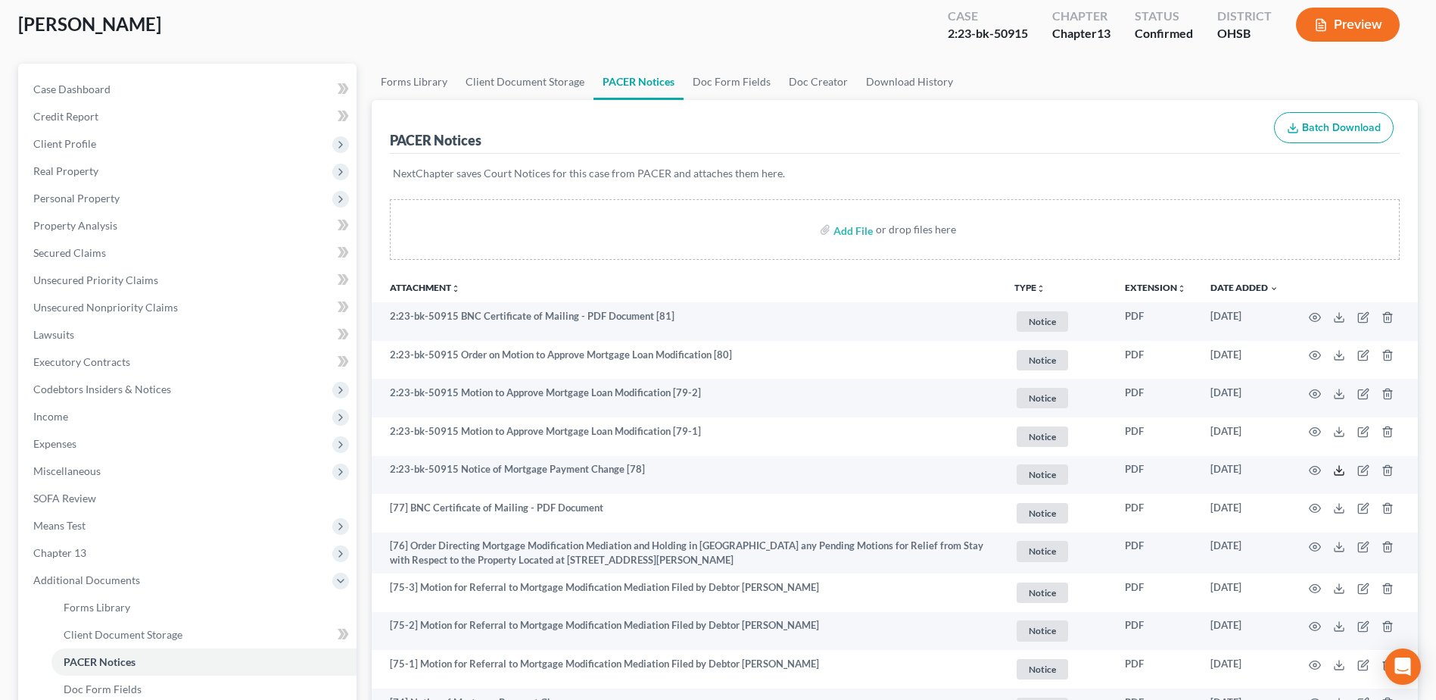
scroll to position [0, 0]
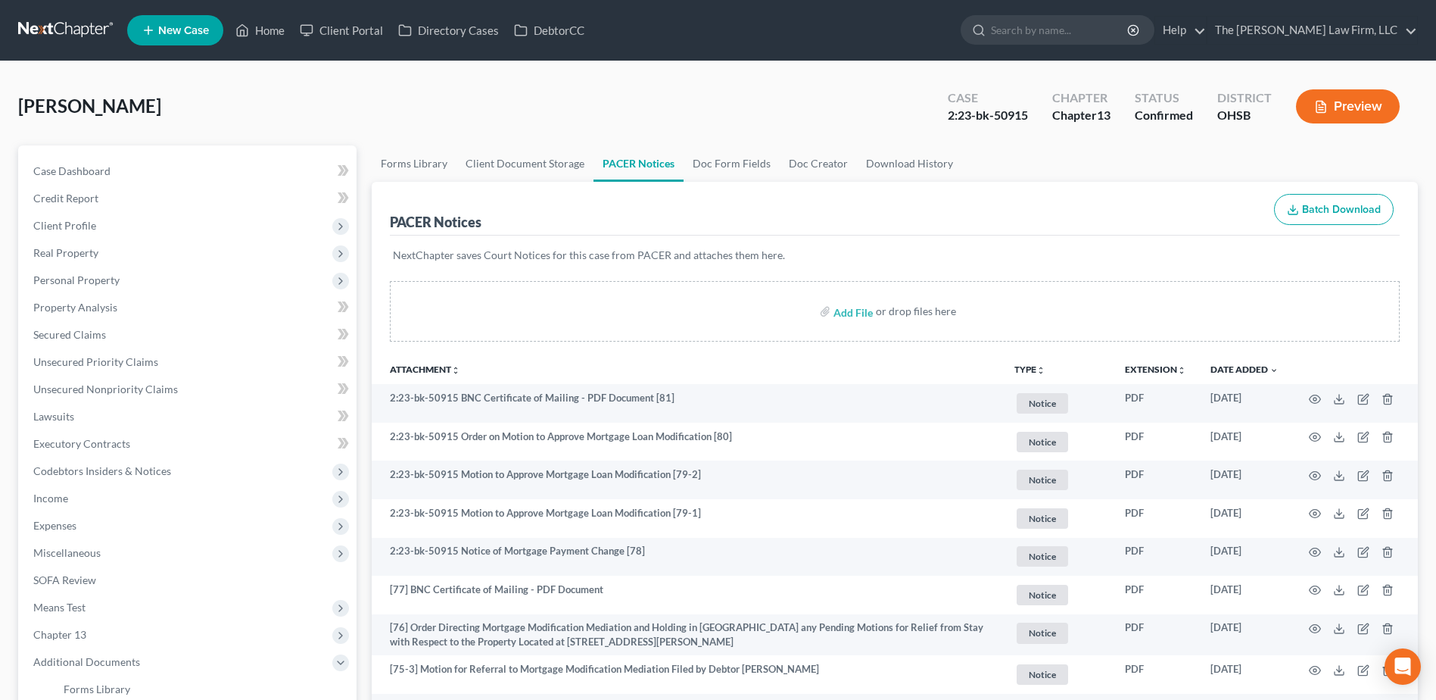
drag, startPoint x: 1027, startPoint y: 357, endPoint x: 1026, endPoint y: 365, distance: 7.7
click at [1027, 360] on th "TYPE unfold_more NONE Exported from Doc Creator Hearing Notice Proof of Claim" at bounding box center [1057, 369] width 111 height 30
click at [1026, 365] on button "TYPE unfold_more" at bounding box center [1030, 370] width 31 height 10
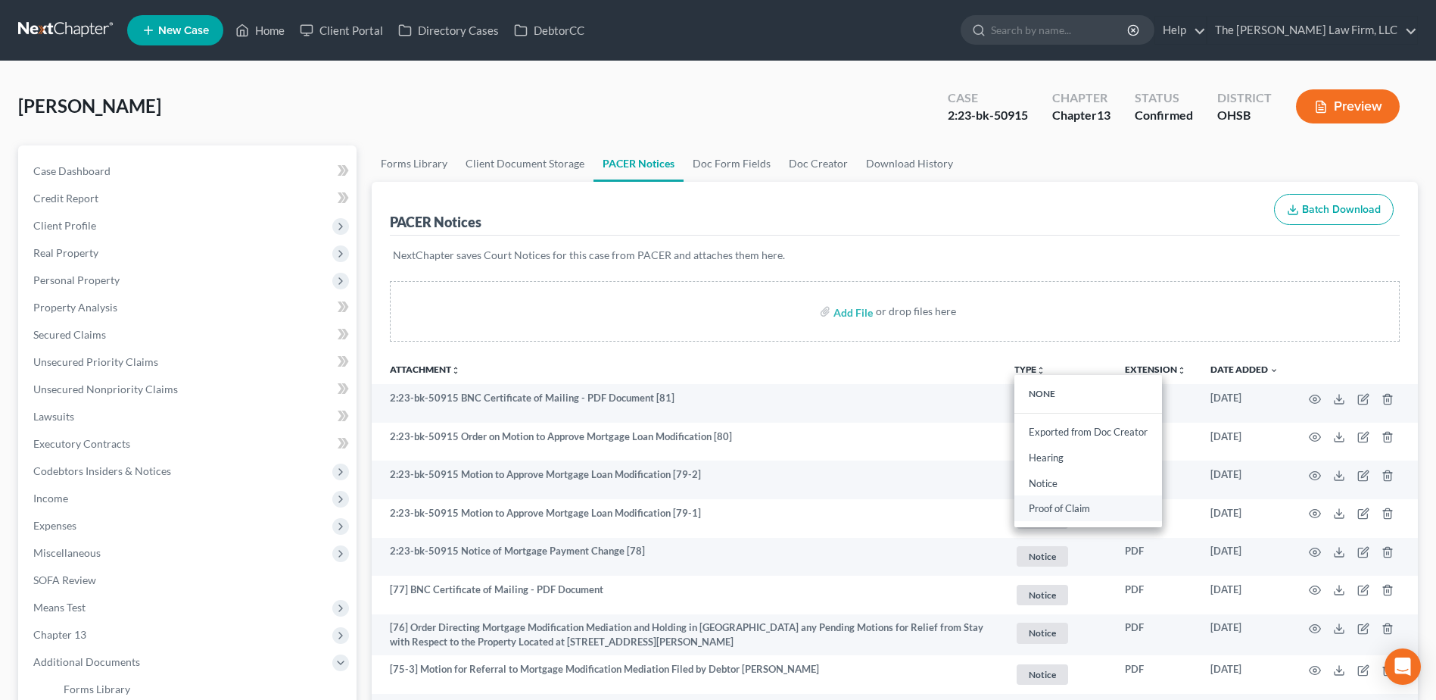
click at [1045, 510] on link "Proof of Claim" at bounding box center [1089, 509] width 148 height 26
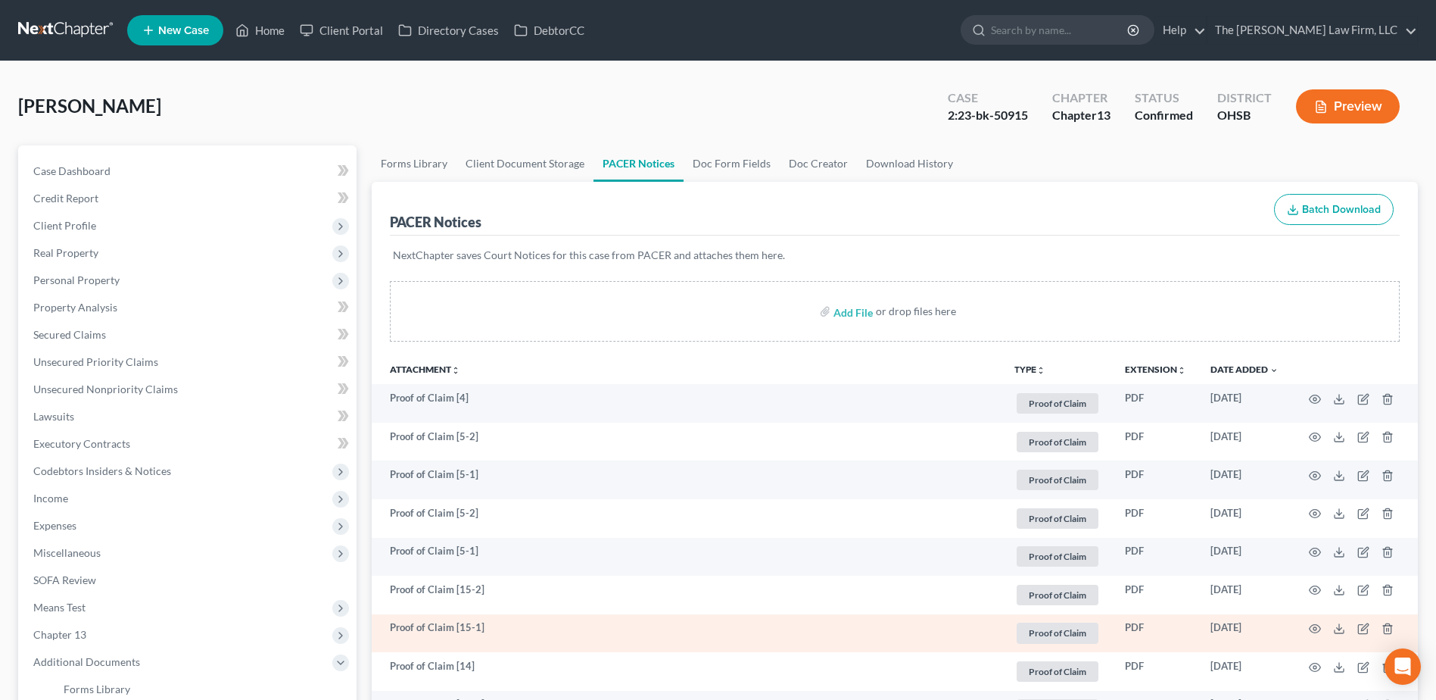
scroll to position [454, 0]
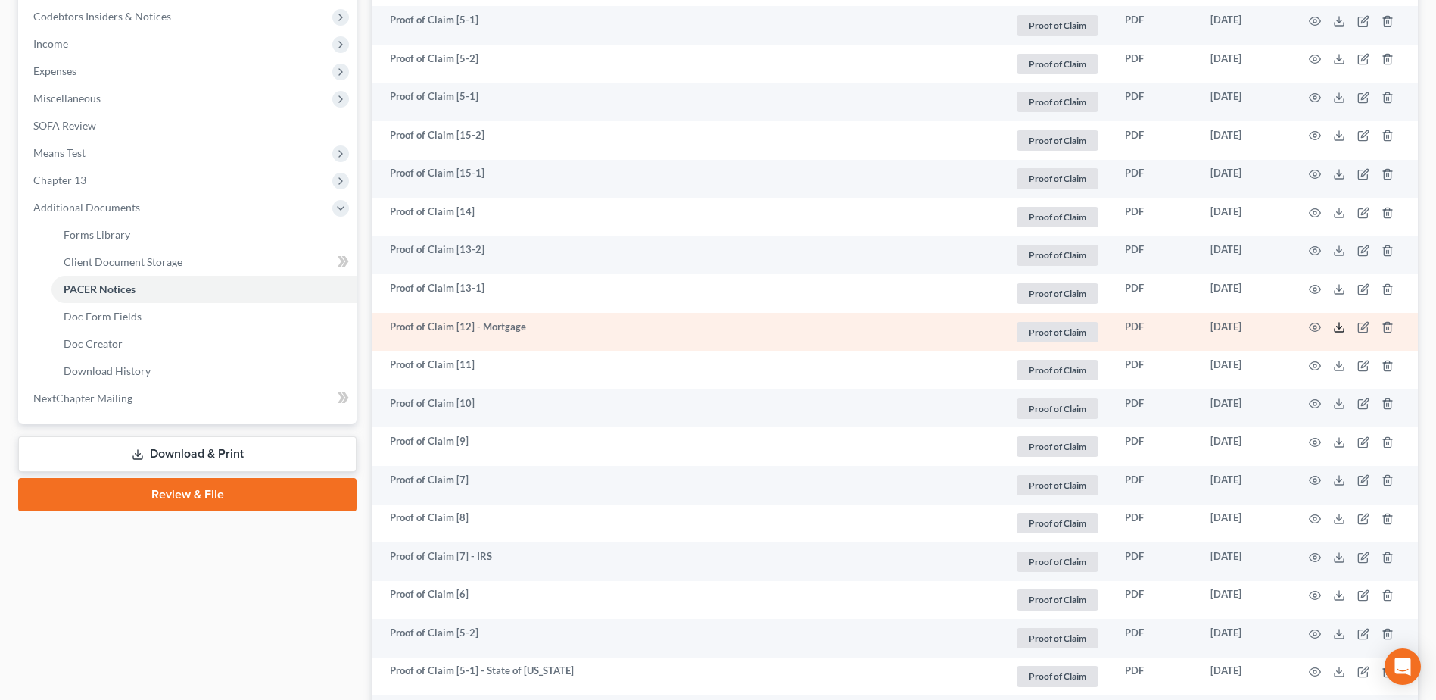
click at [1337, 326] on icon at bounding box center [1339, 327] width 12 height 12
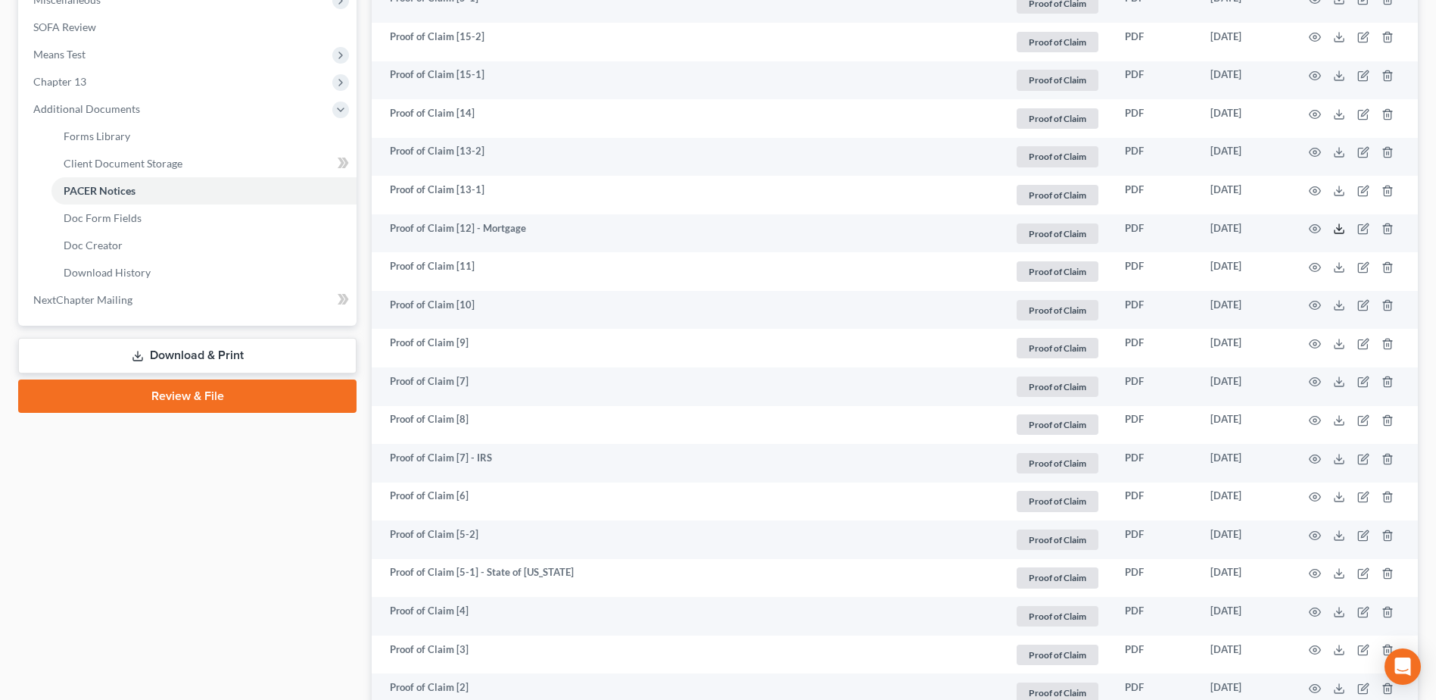
scroll to position [722, 0]
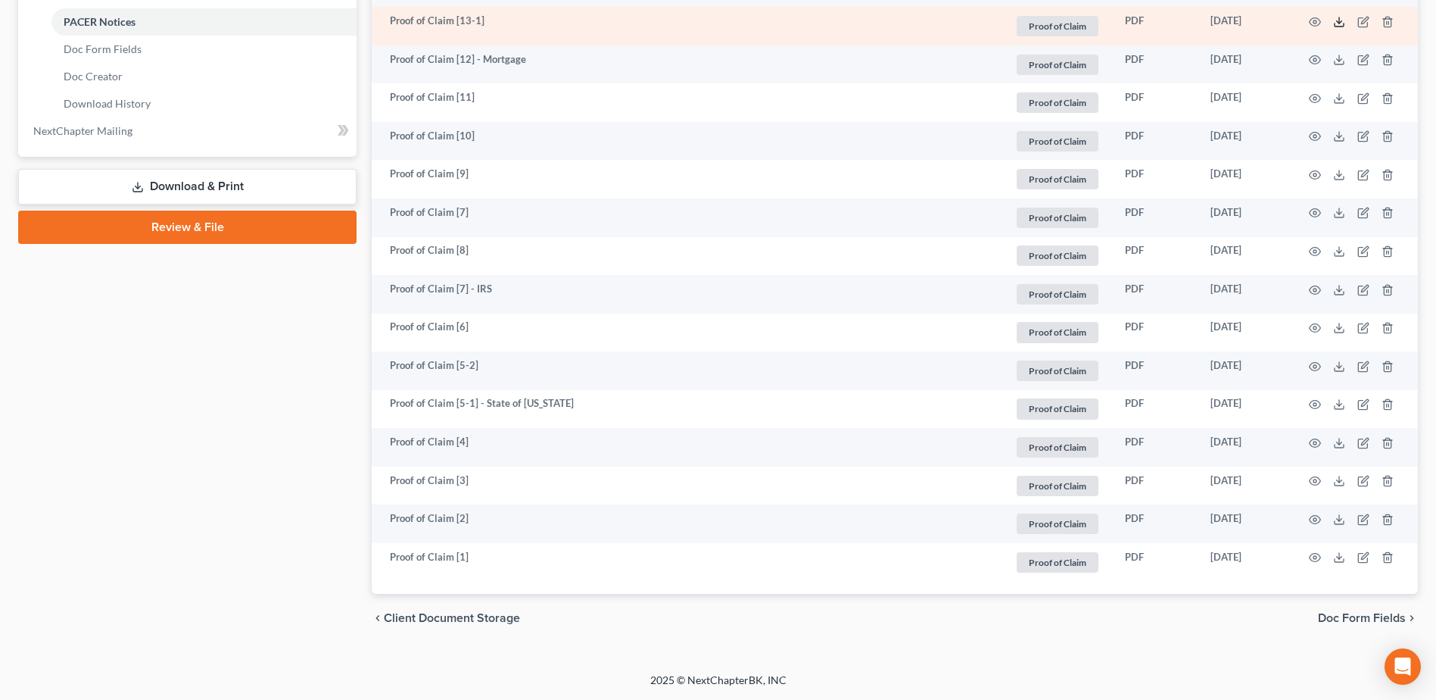
click at [1338, 23] on icon at bounding box center [1339, 22] width 12 height 12
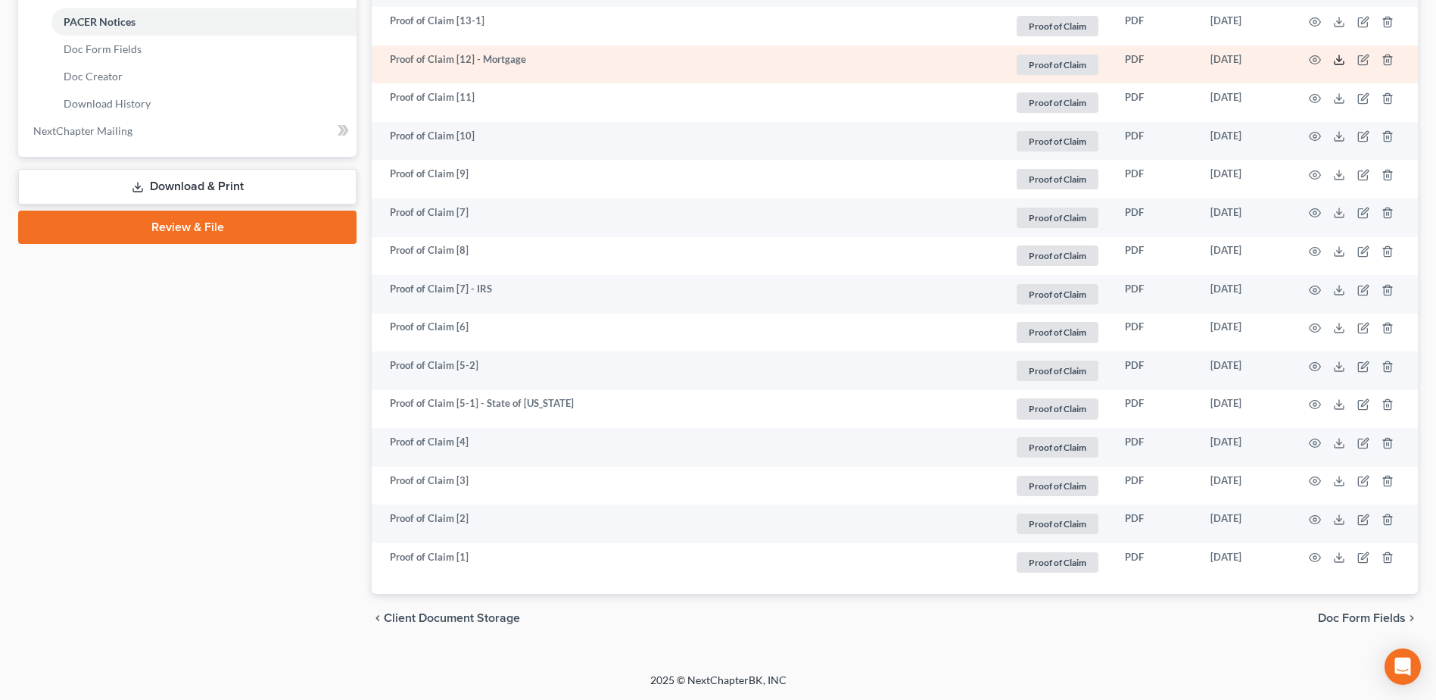
click at [1336, 59] on icon at bounding box center [1339, 60] width 12 height 12
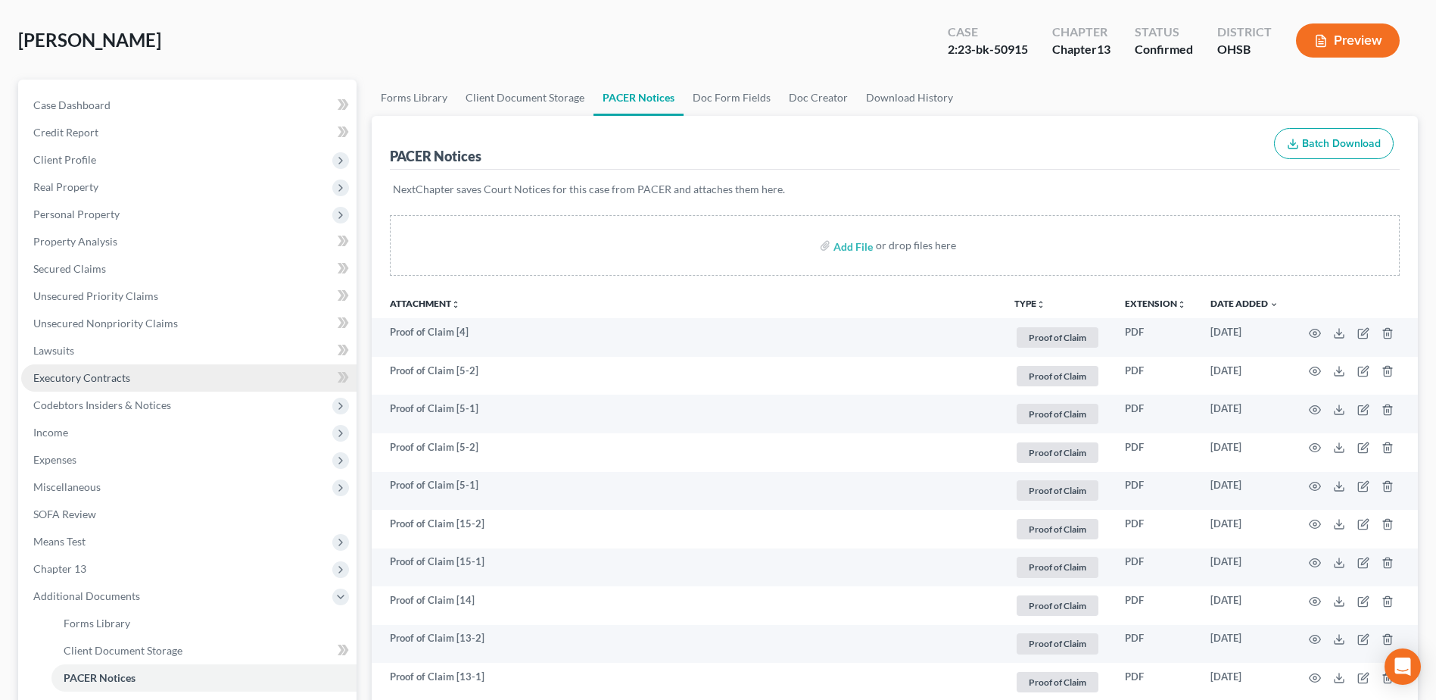
scroll to position [0, 0]
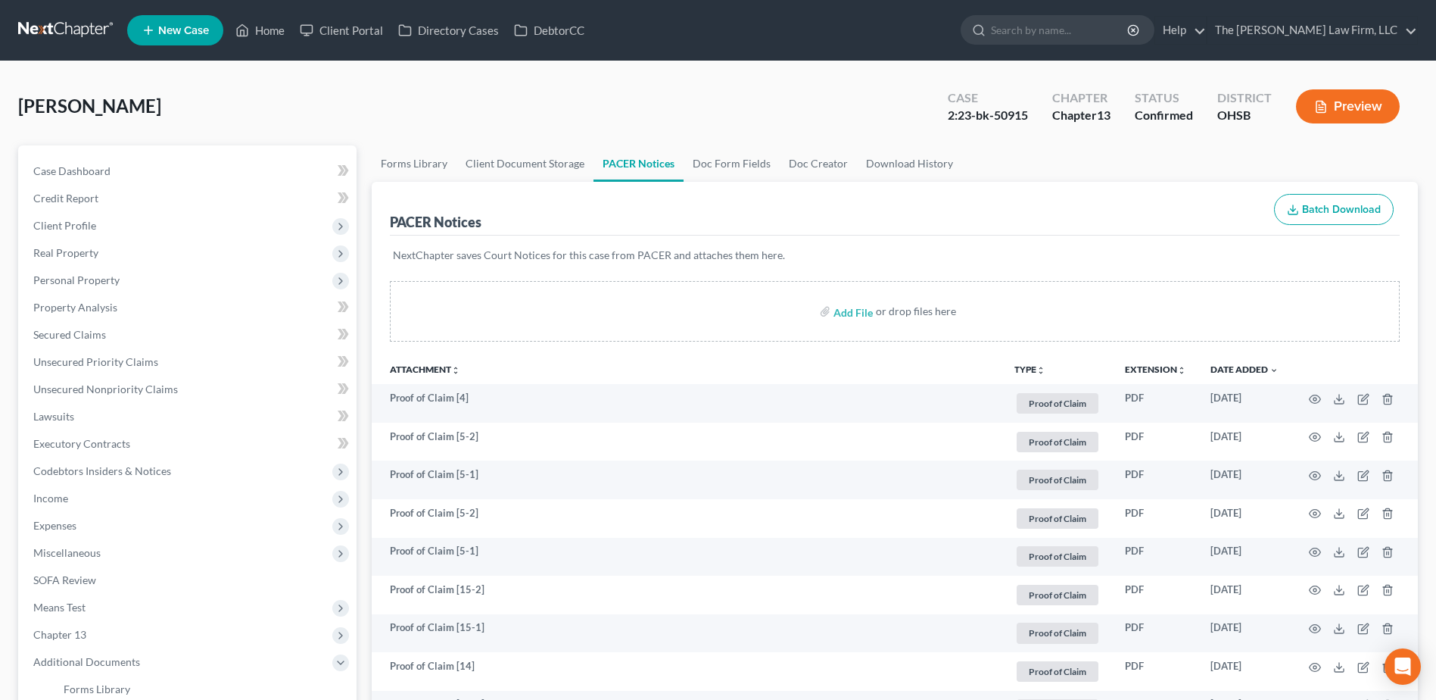
click at [79, 33] on link at bounding box center [66, 30] width 97 height 27
